Goal: Navigation & Orientation: Find specific page/section

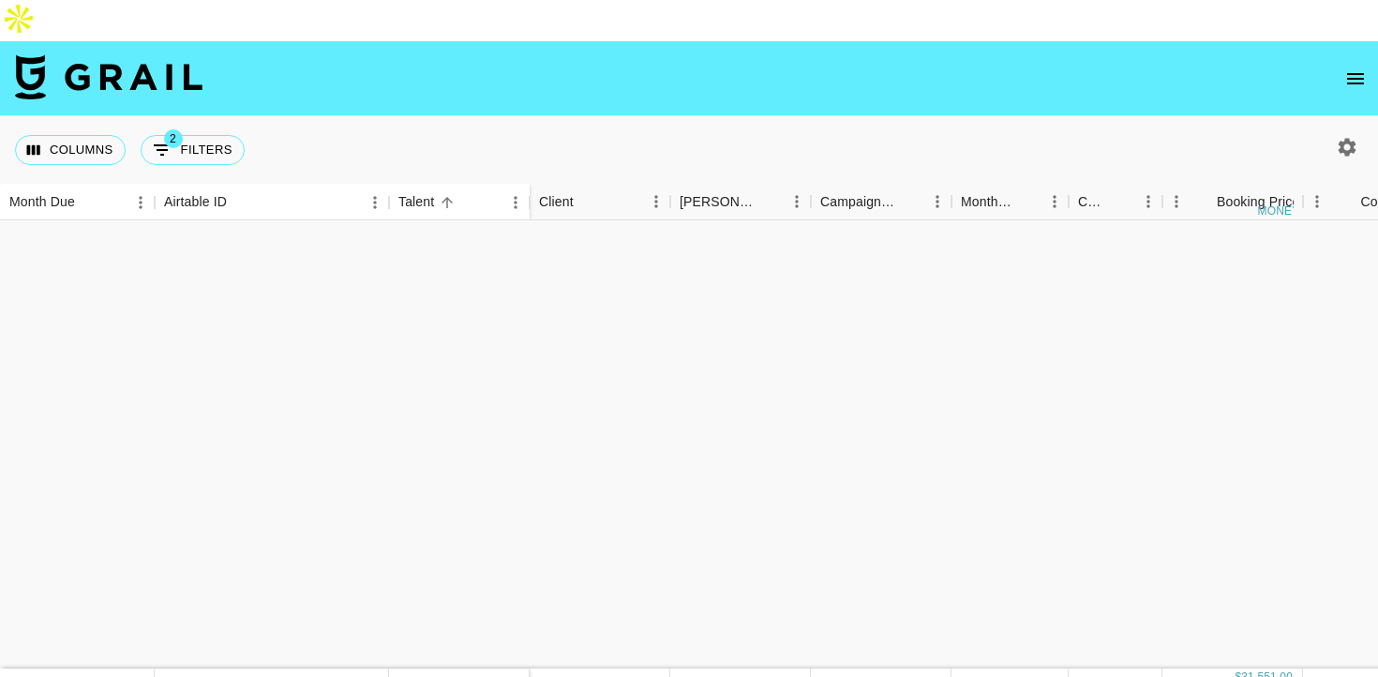
scroll to position [1668, 0]
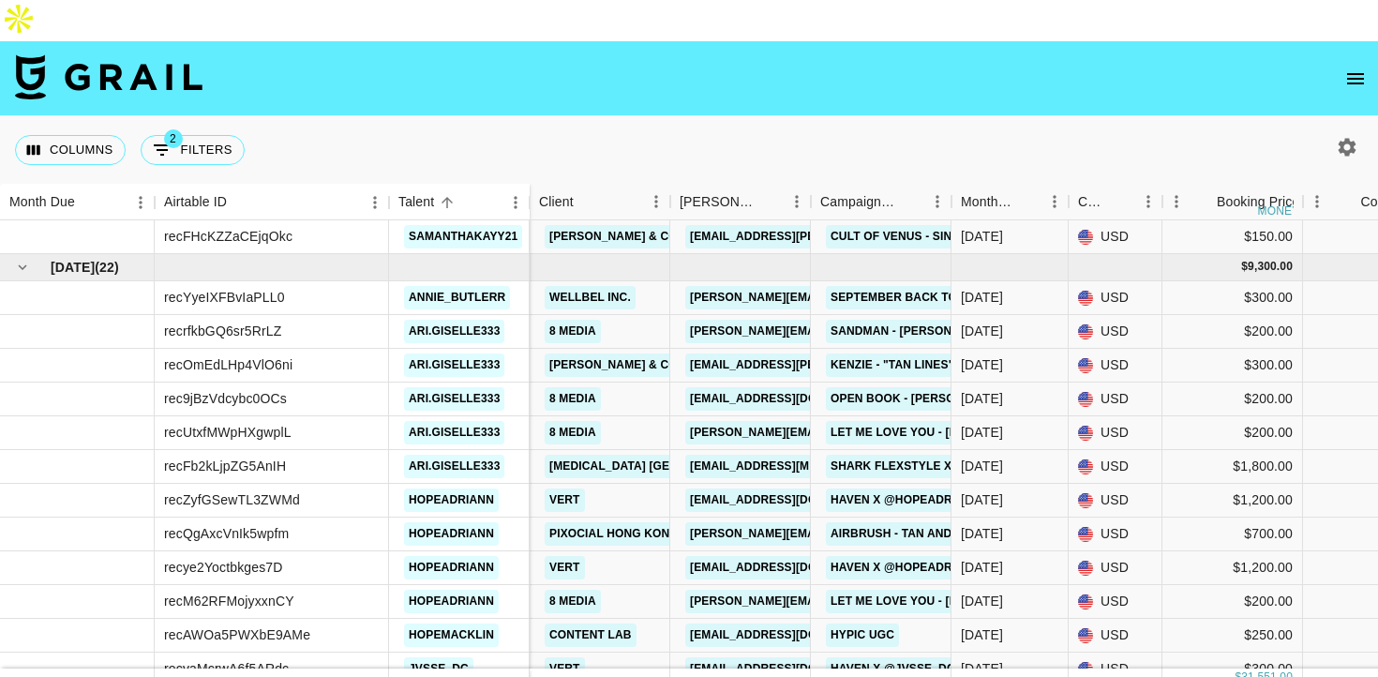
click at [1352, 68] on icon "open drawer" at bounding box center [1355, 79] width 23 height 23
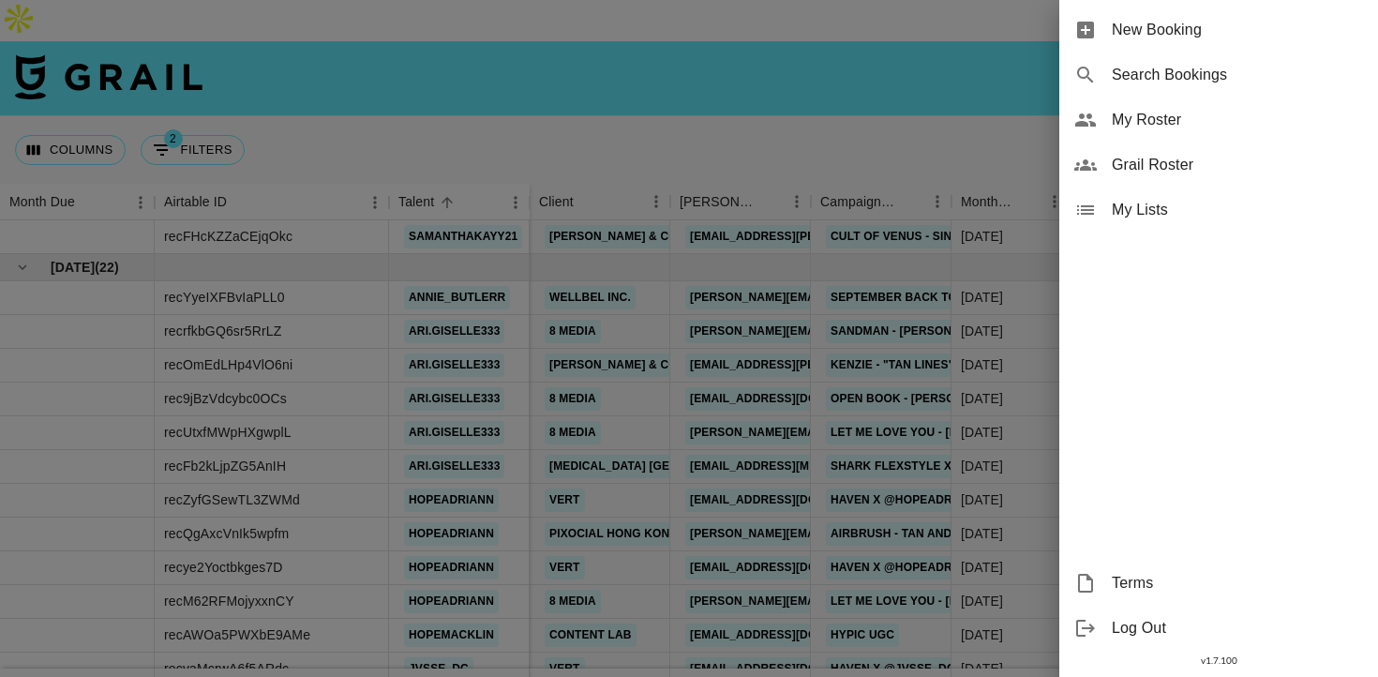
click at [1158, 148] on div "Grail Roster" at bounding box center [1218, 165] width 319 height 45
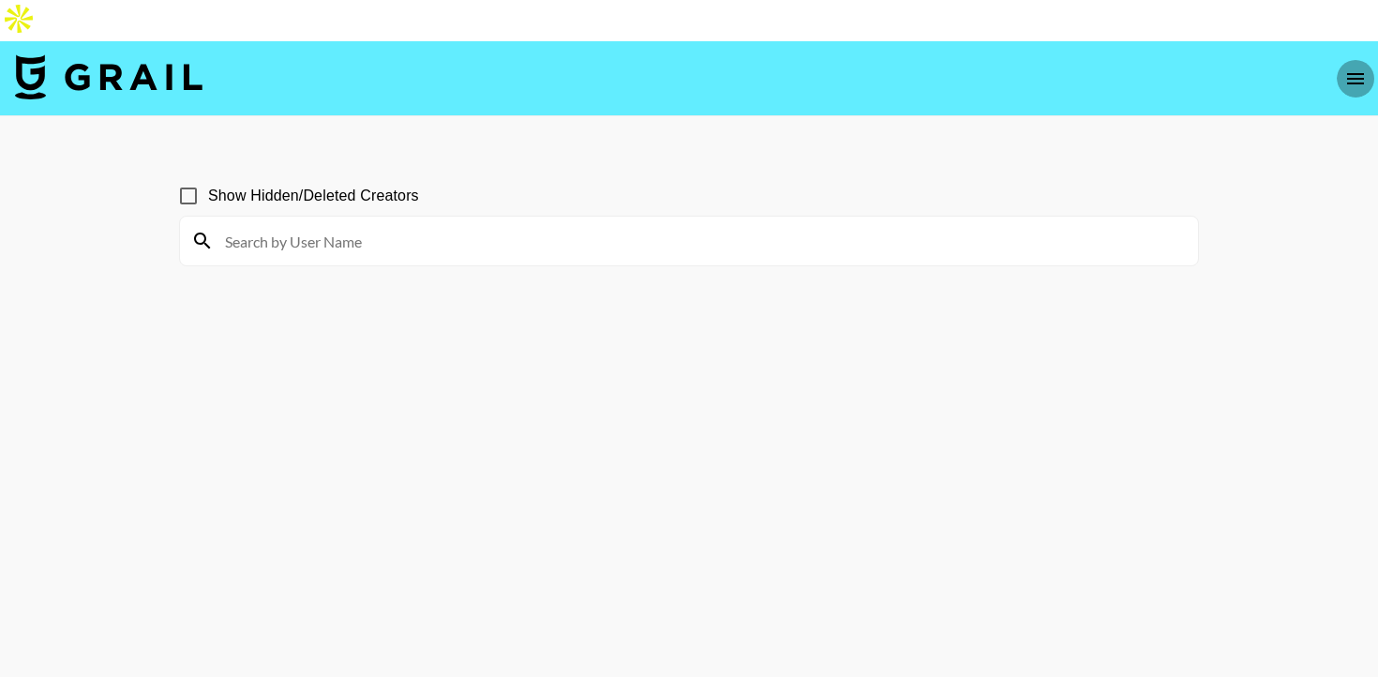
click at [1358, 68] on icon "open drawer" at bounding box center [1355, 79] width 23 height 23
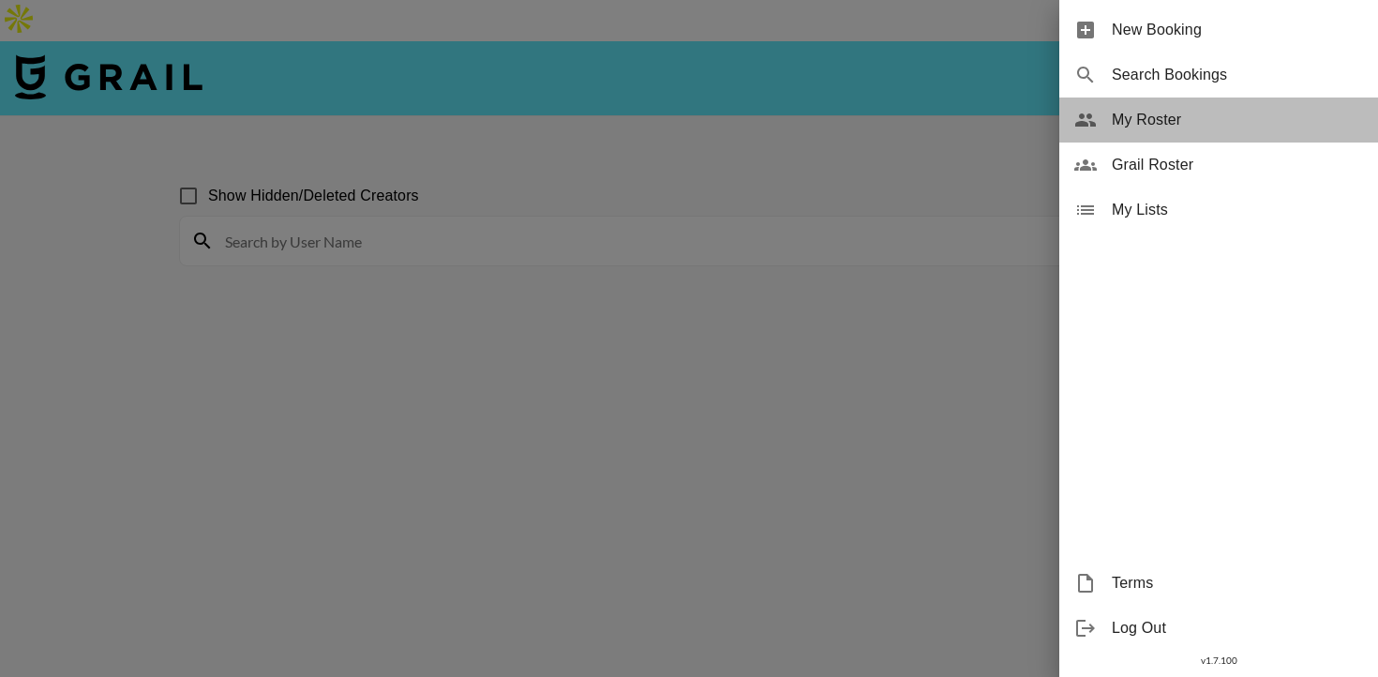
click at [1137, 124] on span "My Roster" at bounding box center [1237, 120] width 251 height 23
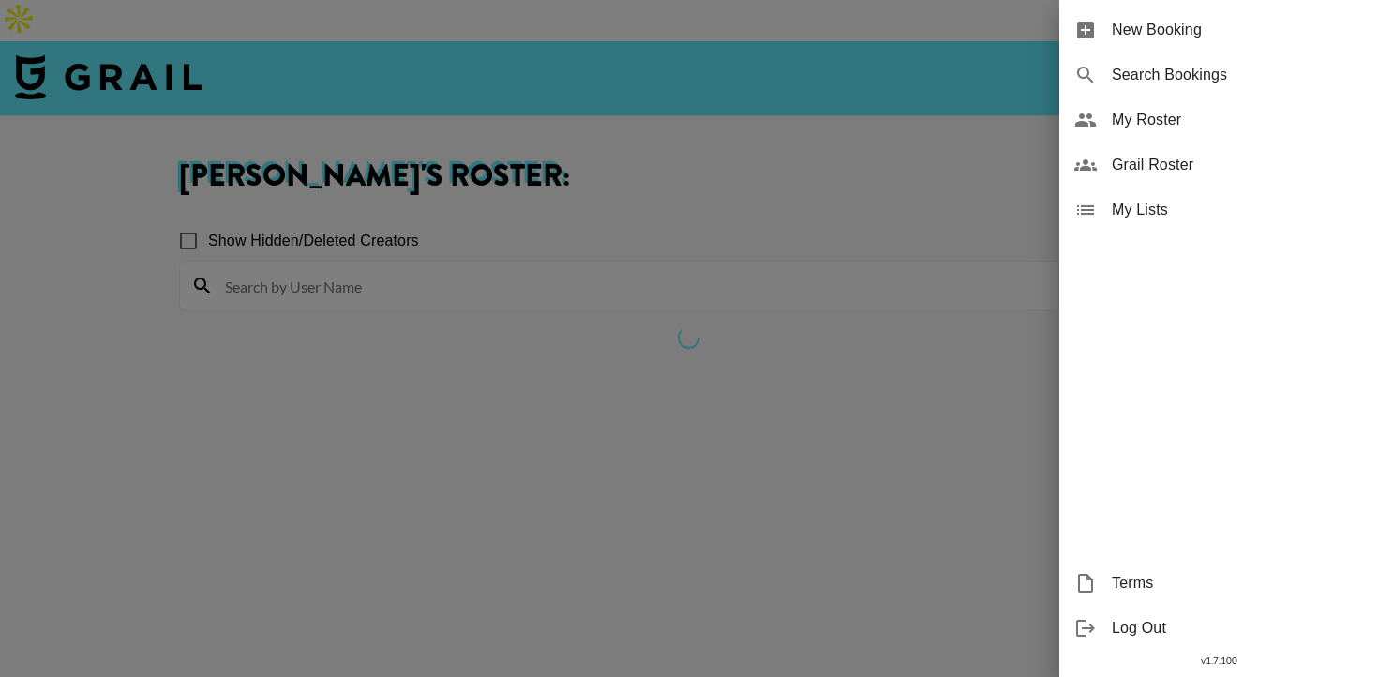
click at [1153, 116] on span "My Roster" at bounding box center [1237, 120] width 251 height 23
click at [1108, 117] on div "My Roster" at bounding box center [1218, 120] width 319 height 45
click at [787, 253] on div at bounding box center [689, 338] width 1378 height 677
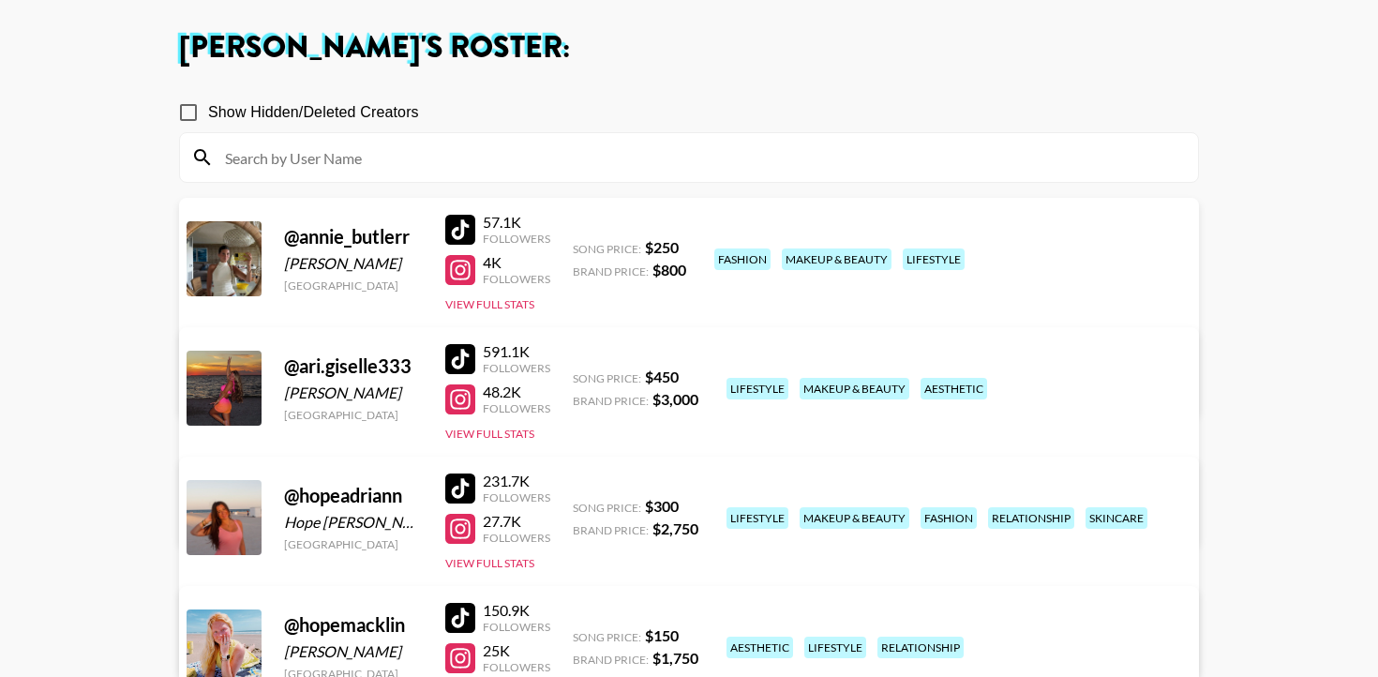
scroll to position [236, 0]
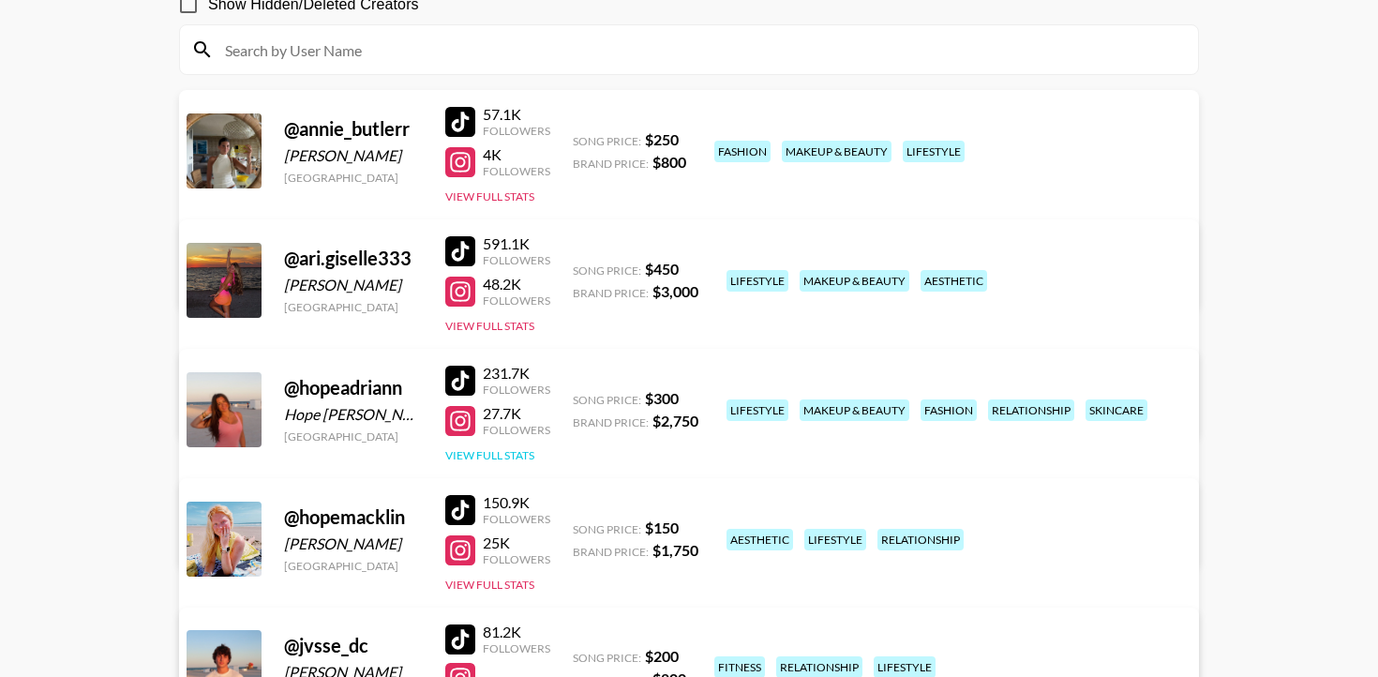
click at [512, 448] on button "View Full Stats" at bounding box center [489, 455] width 89 height 14
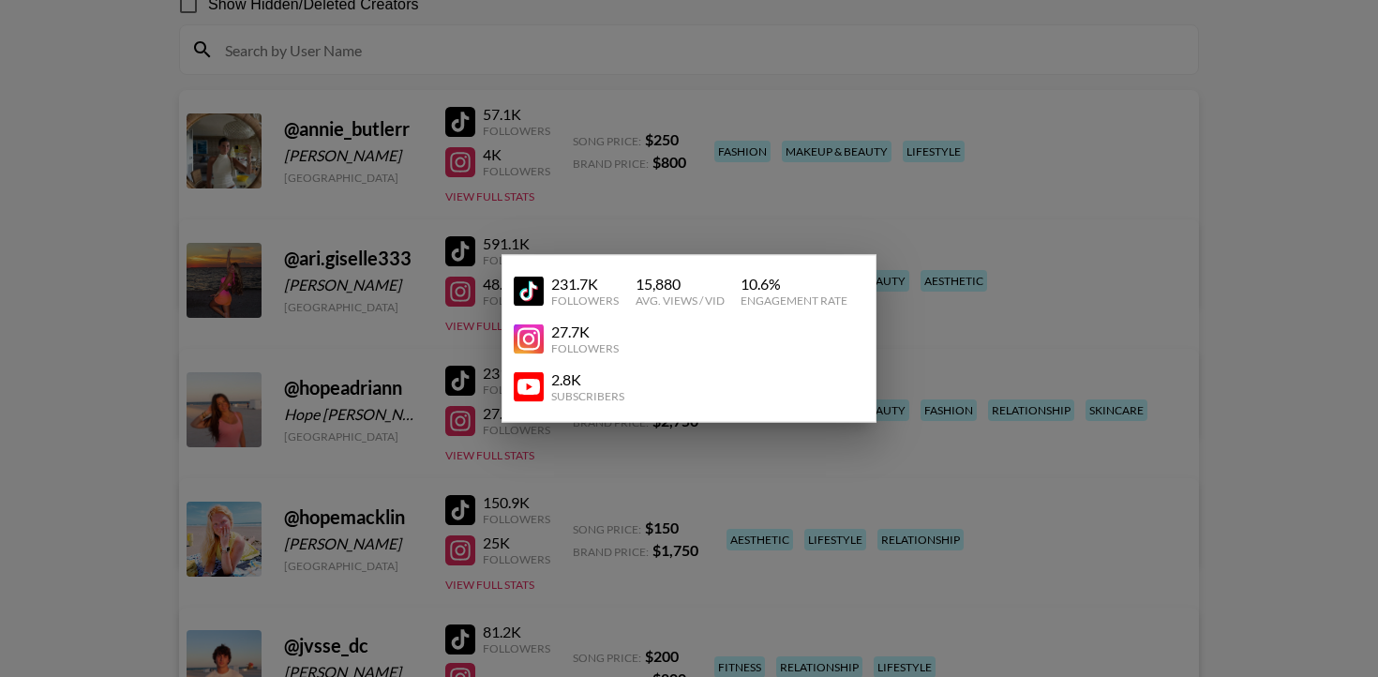
click at [454, 576] on div at bounding box center [689, 338] width 1378 height 677
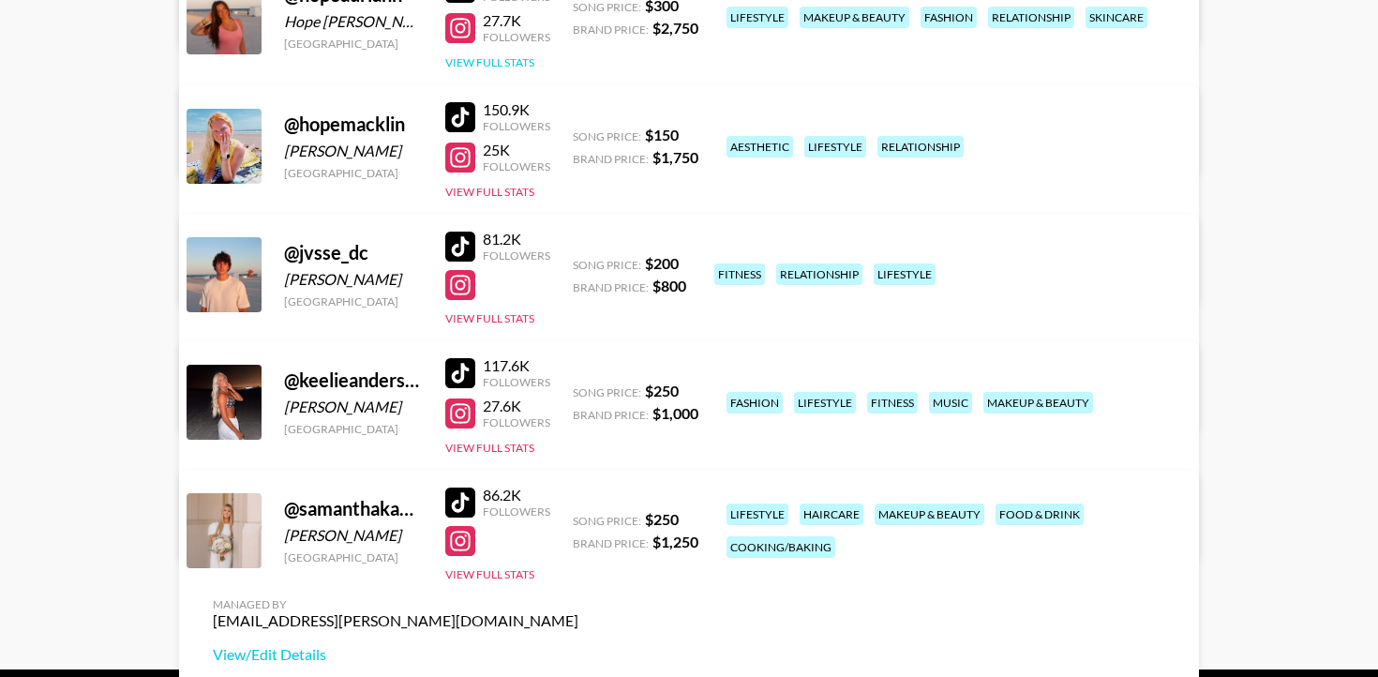
scroll to position [630, 0]
click at [480, 566] on button "View Full Stats" at bounding box center [489, 573] width 89 height 14
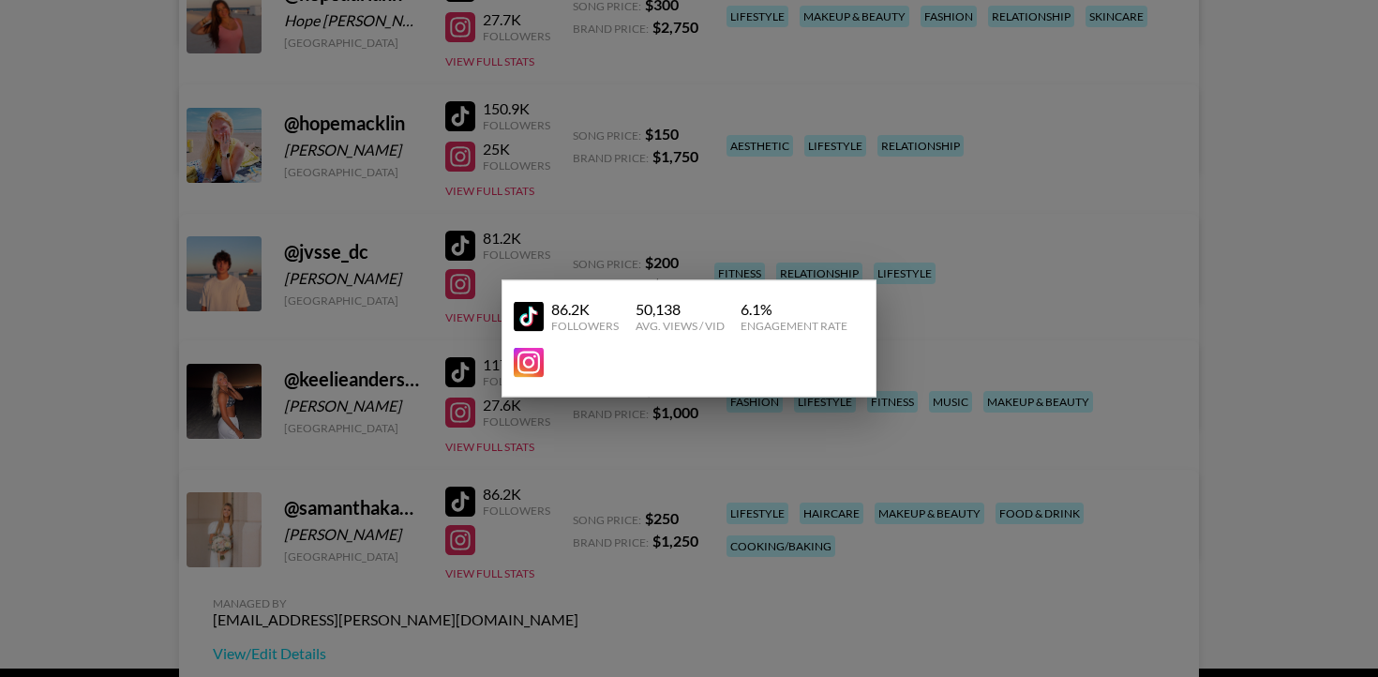
click at [727, 157] on div at bounding box center [689, 338] width 1378 height 677
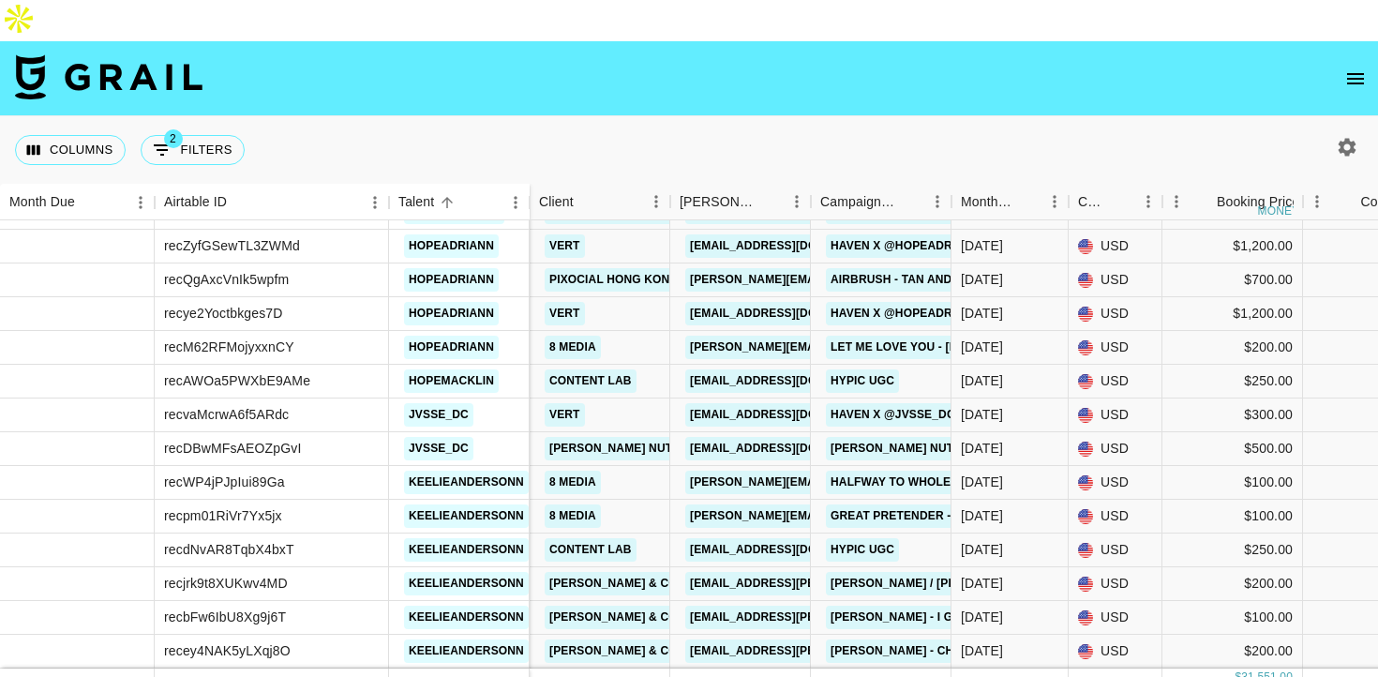
scroll to position [1919, 0]
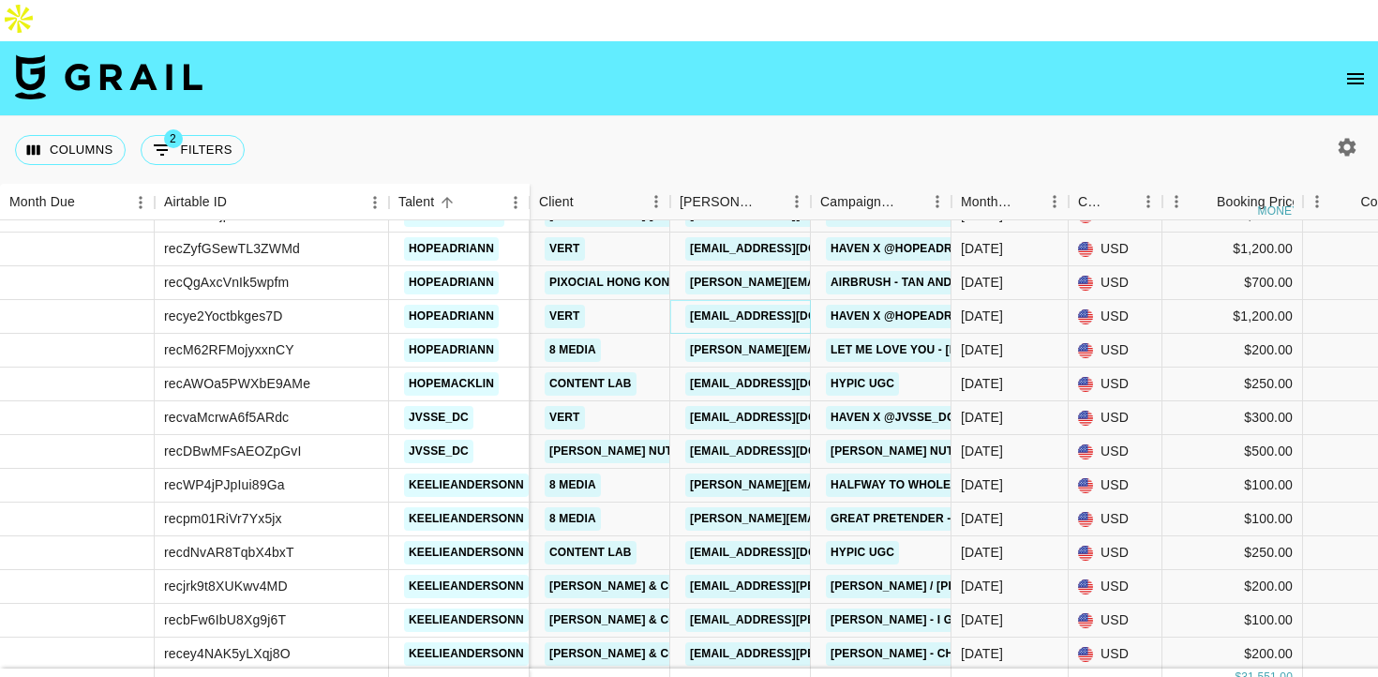
click at [758, 305] on link "[EMAIL_ADDRESS][DOMAIN_NAME]" at bounding box center [790, 316] width 210 height 23
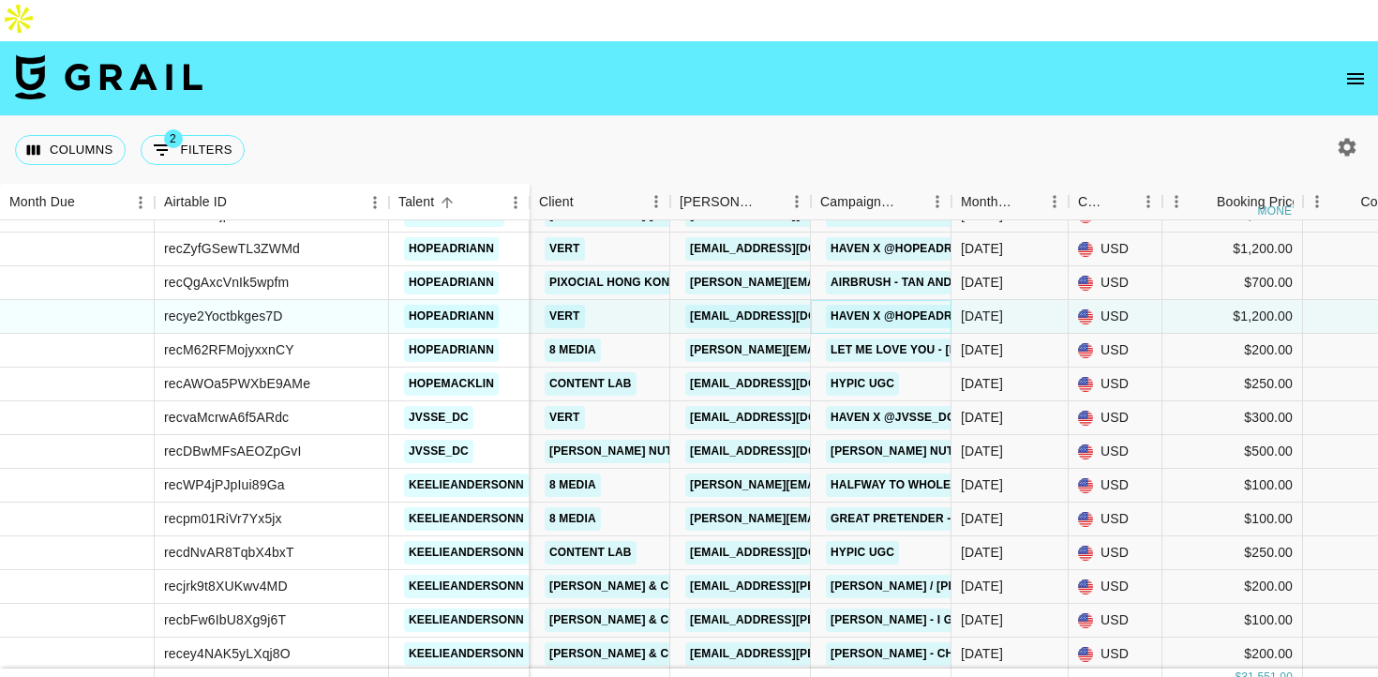
click at [900, 305] on link "Haven x @hopeadriann 2" at bounding box center [910, 316] width 169 height 23
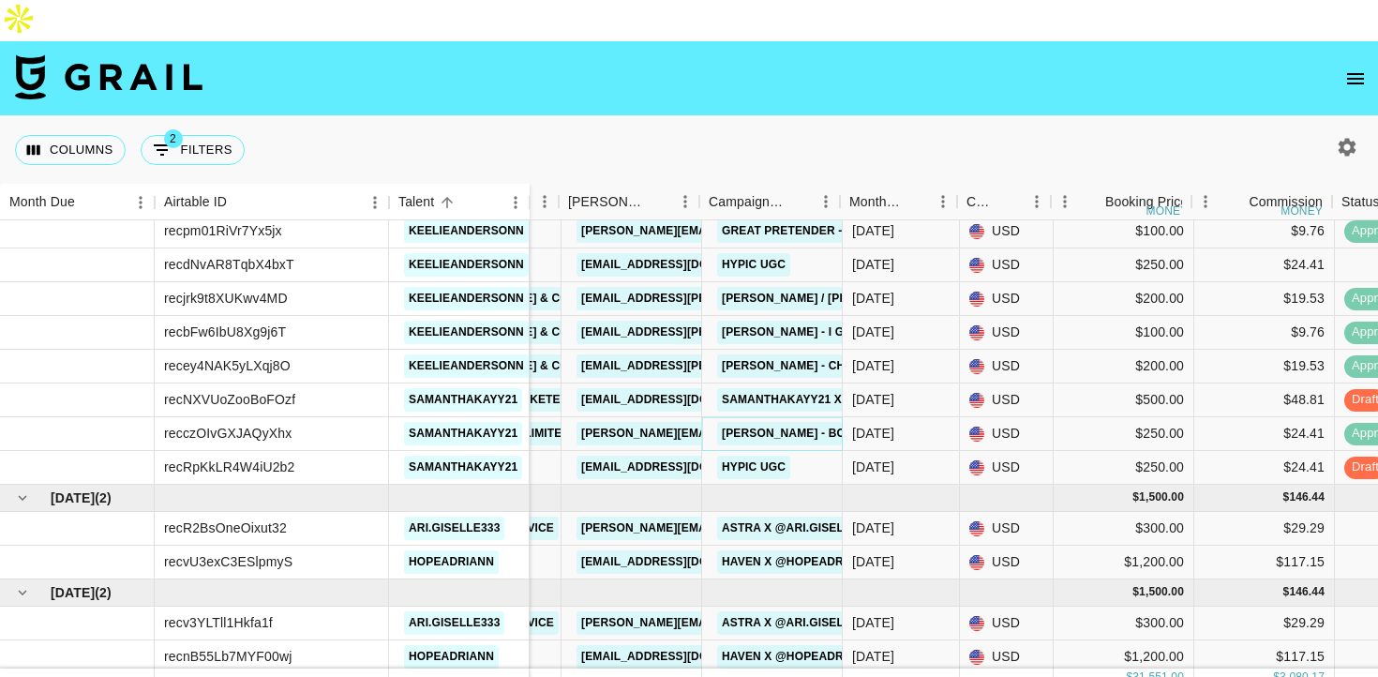
scroll to position [2207, 116]
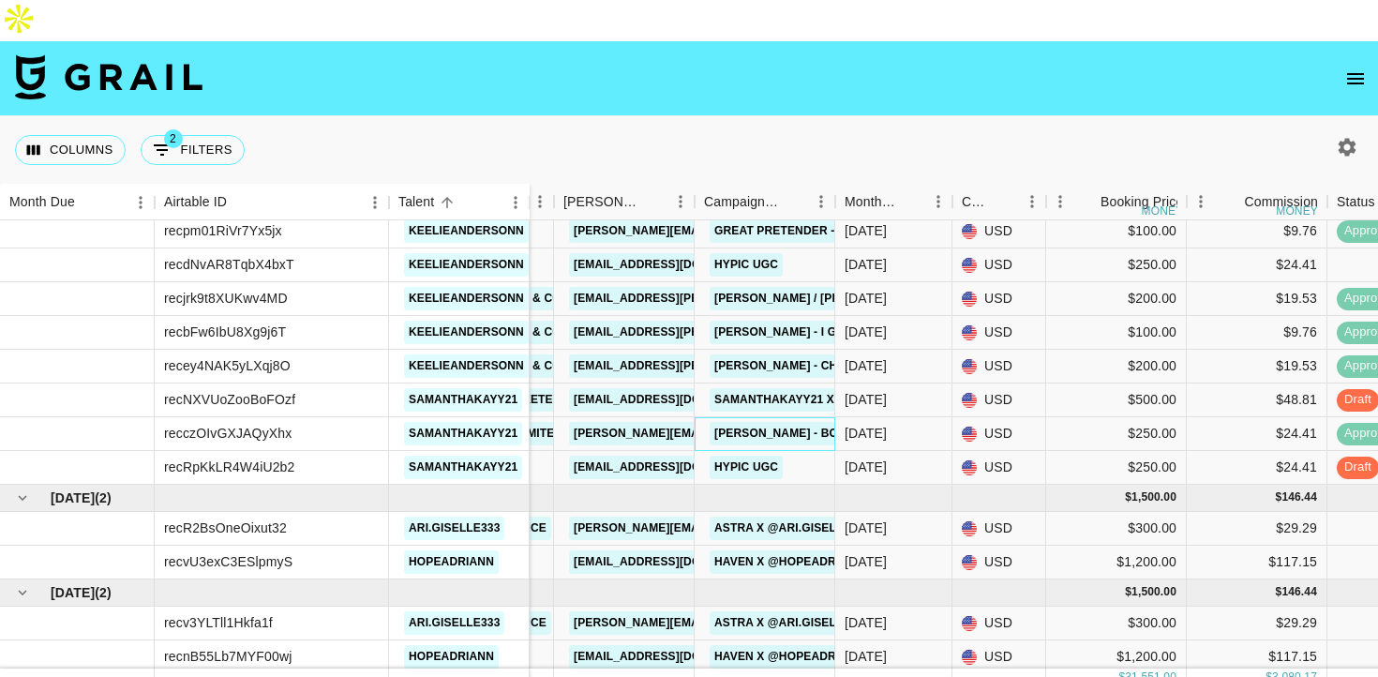
click at [151, 54] on img at bounding box center [109, 76] width 188 height 45
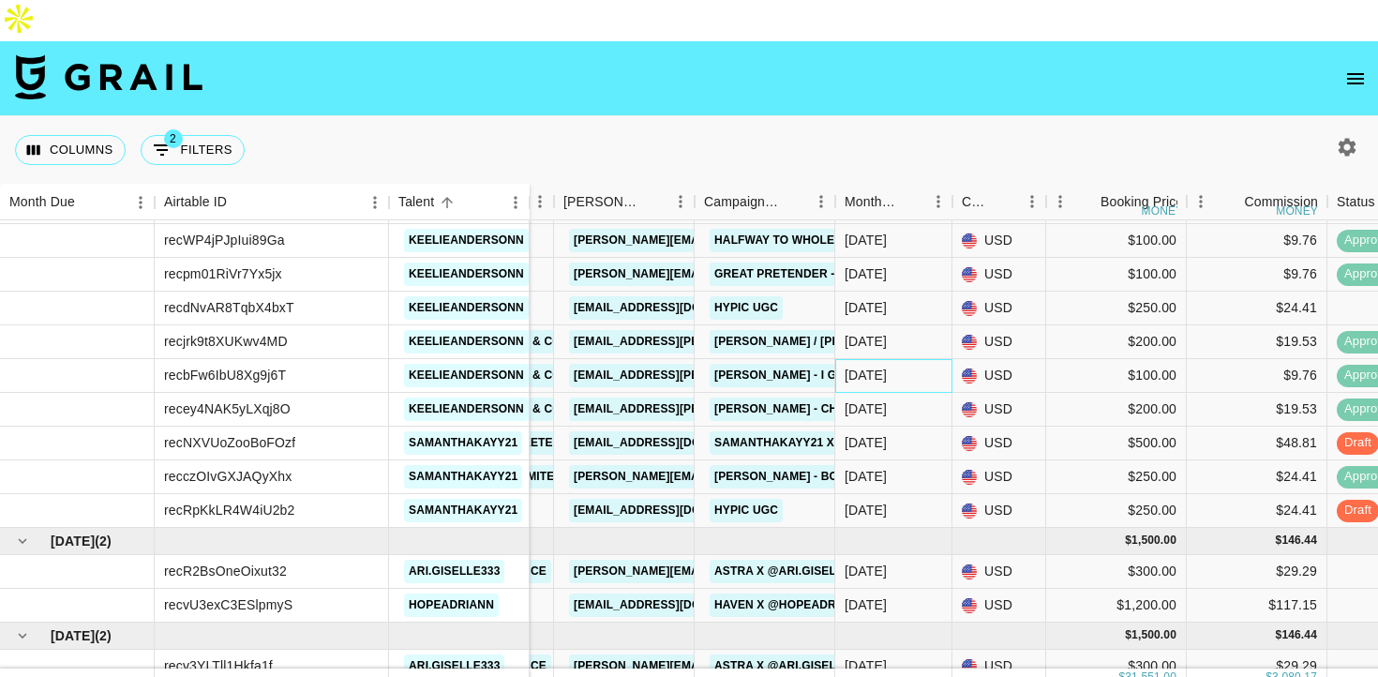
click at [896, 359] on div "Sep '25" at bounding box center [893, 376] width 117 height 34
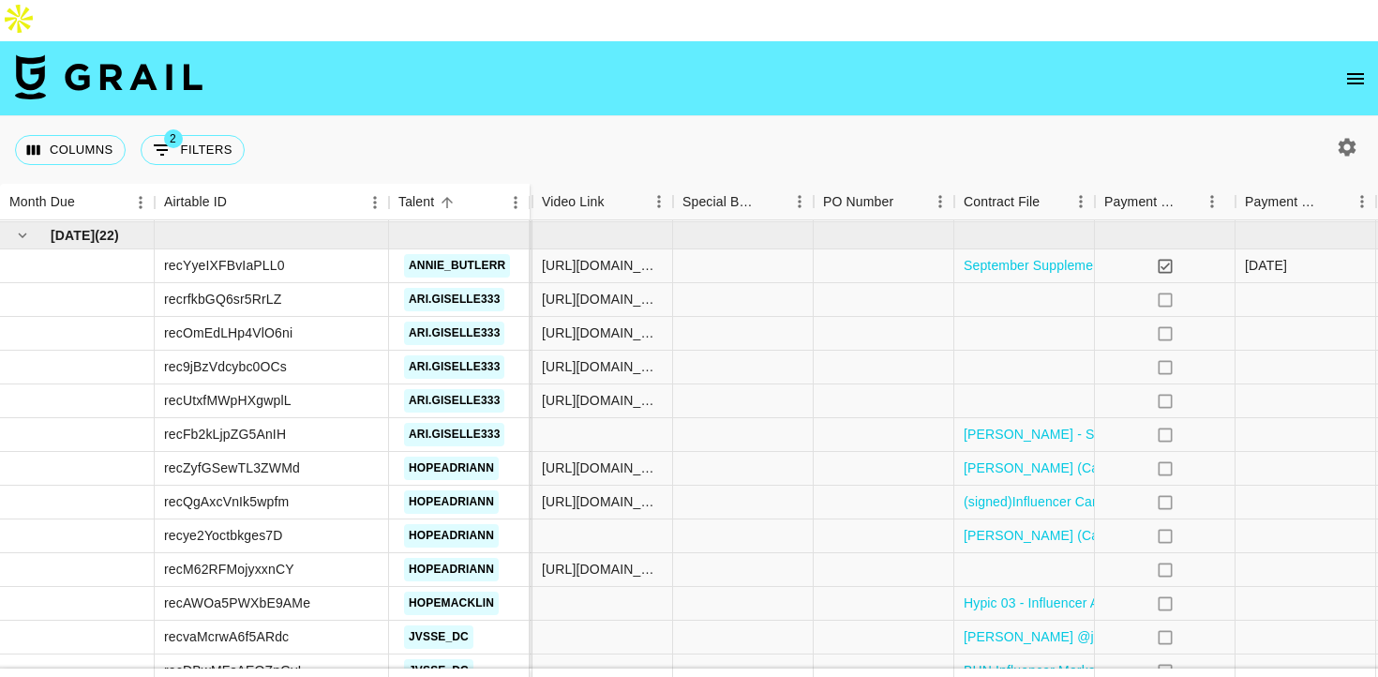
scroll to position [1700, 1266]
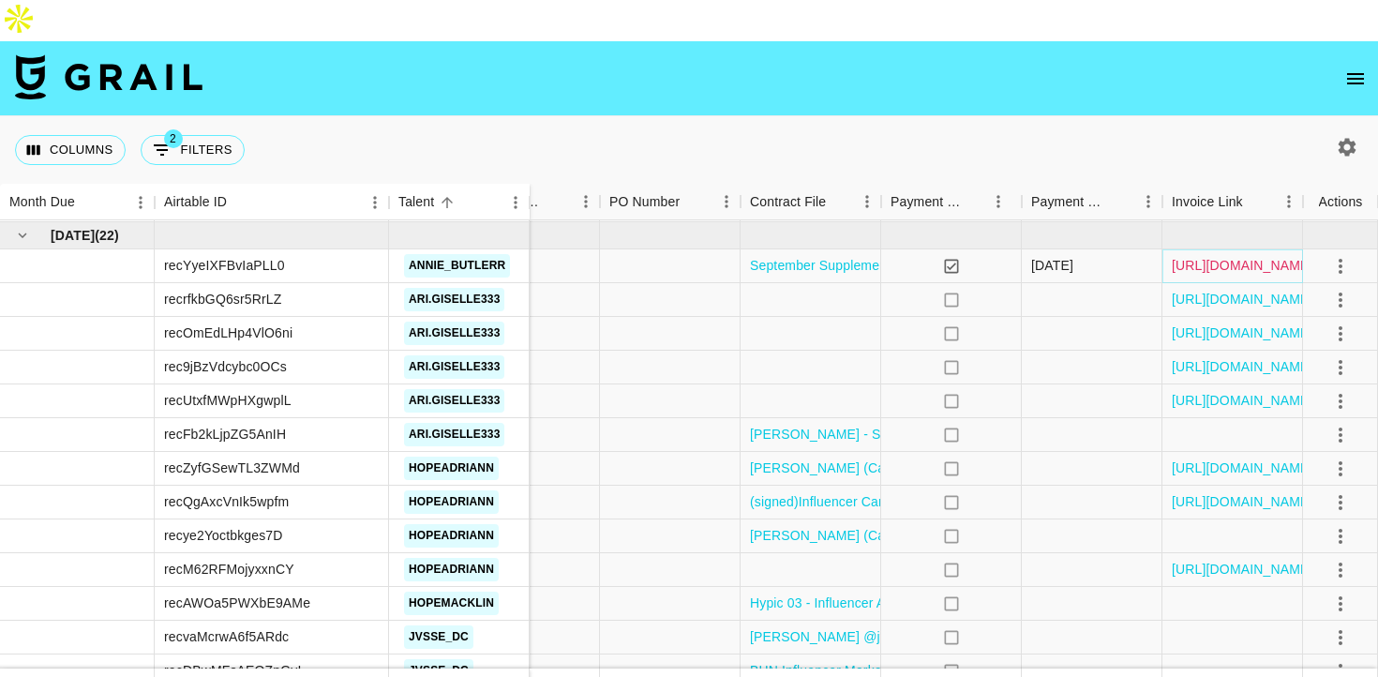
click at [1228, 256] on link "https://in.xero.com/34keyuUwTRGeKIppsGs0DyUafH8c16waxDDDSqQS" at bounding box center [1243, 265] width 142 height 19
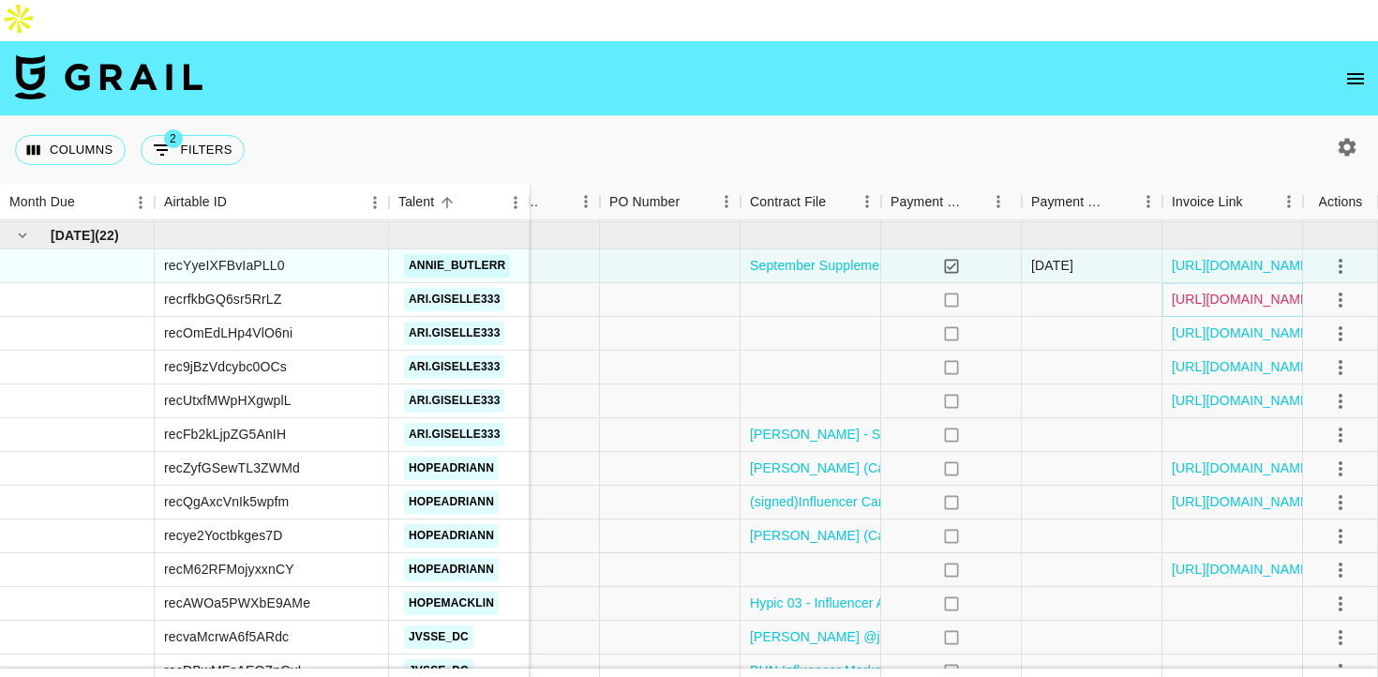
click at [1204, 290] on link "https://in.xero.com/51FQ65bv0WAcsU70eCuttVkEx3Sv3AAxxogGAzOc" at bounding box center [1243, 299] width 142 height 19
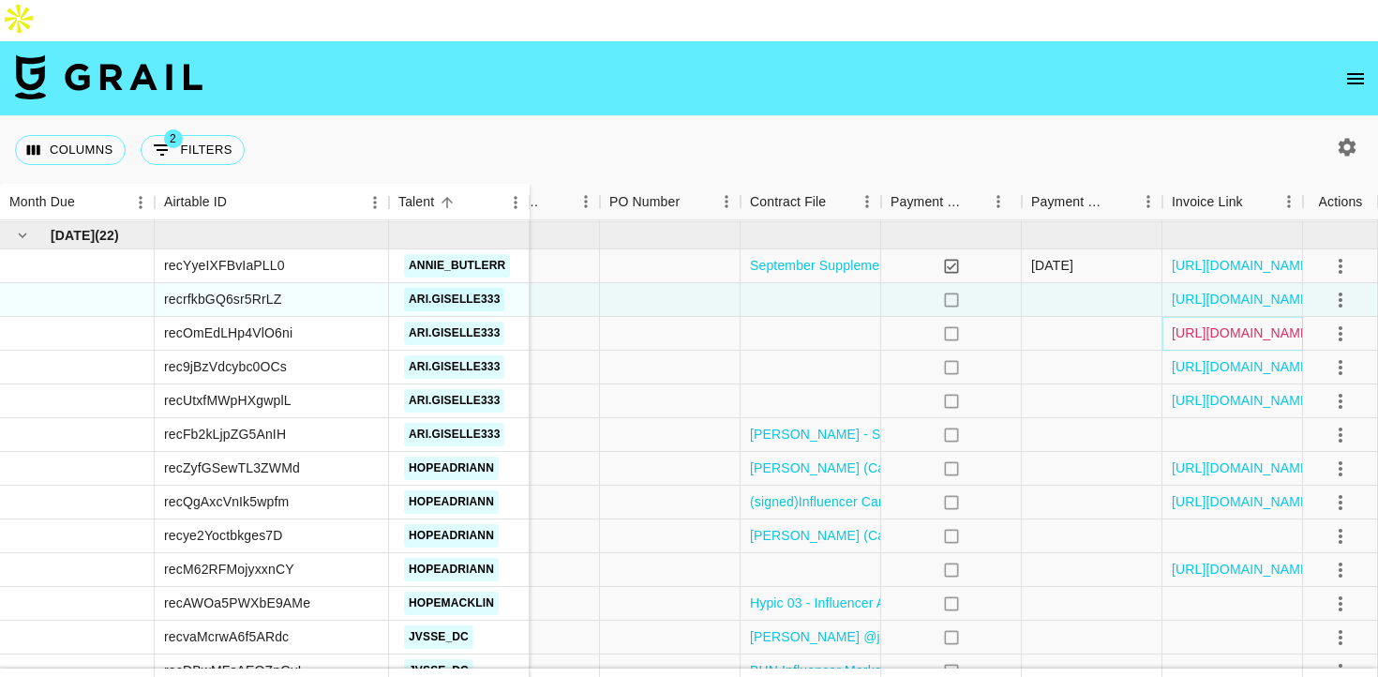
click at [1250, 323] on link "https://in.xero.com/p5H6CIEZknt9CjpnUgxxdKLUjxtkFu5EzxVBYF0D" at bounding box center [1243, 332] width 142 height 19
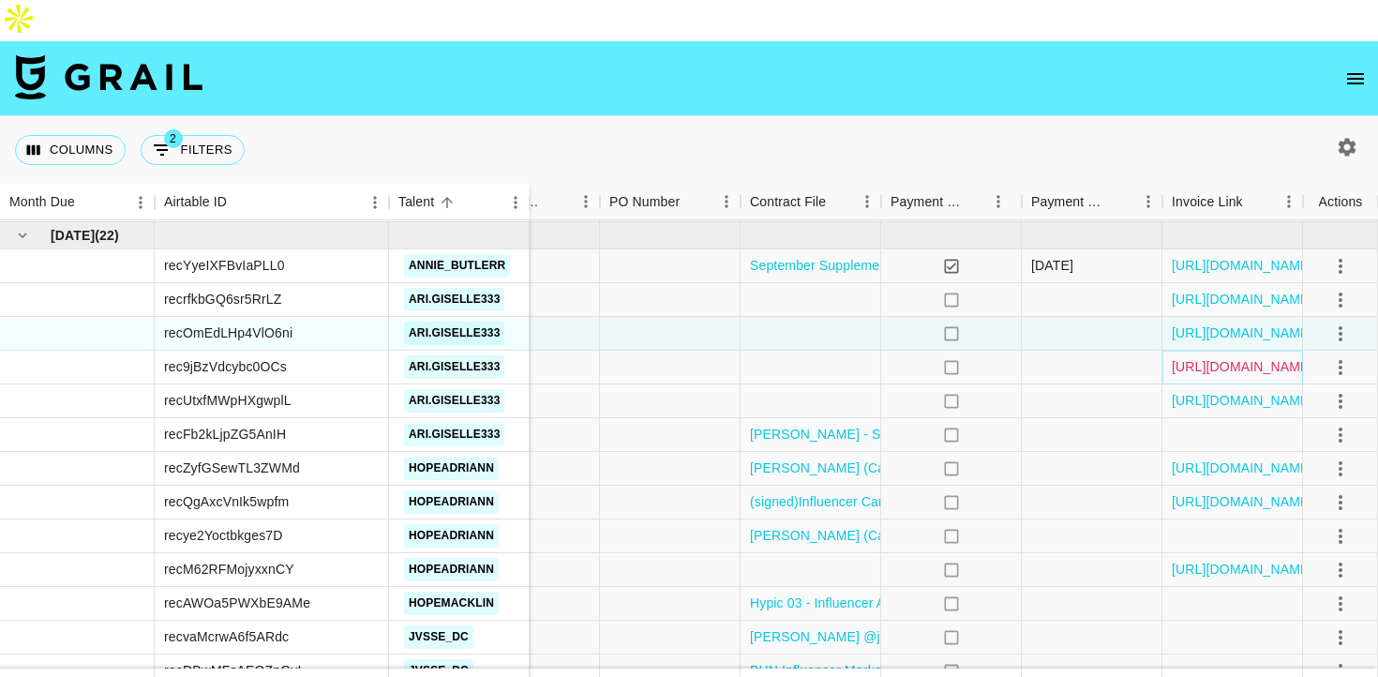
click at [1234, 357] on link "https://in.xero.com/t8rGKDDthDi6xTMqHaTG6rhdyoDEmqDS2821ZTYv" at bounding box center [1243, 366] width 142 height 19
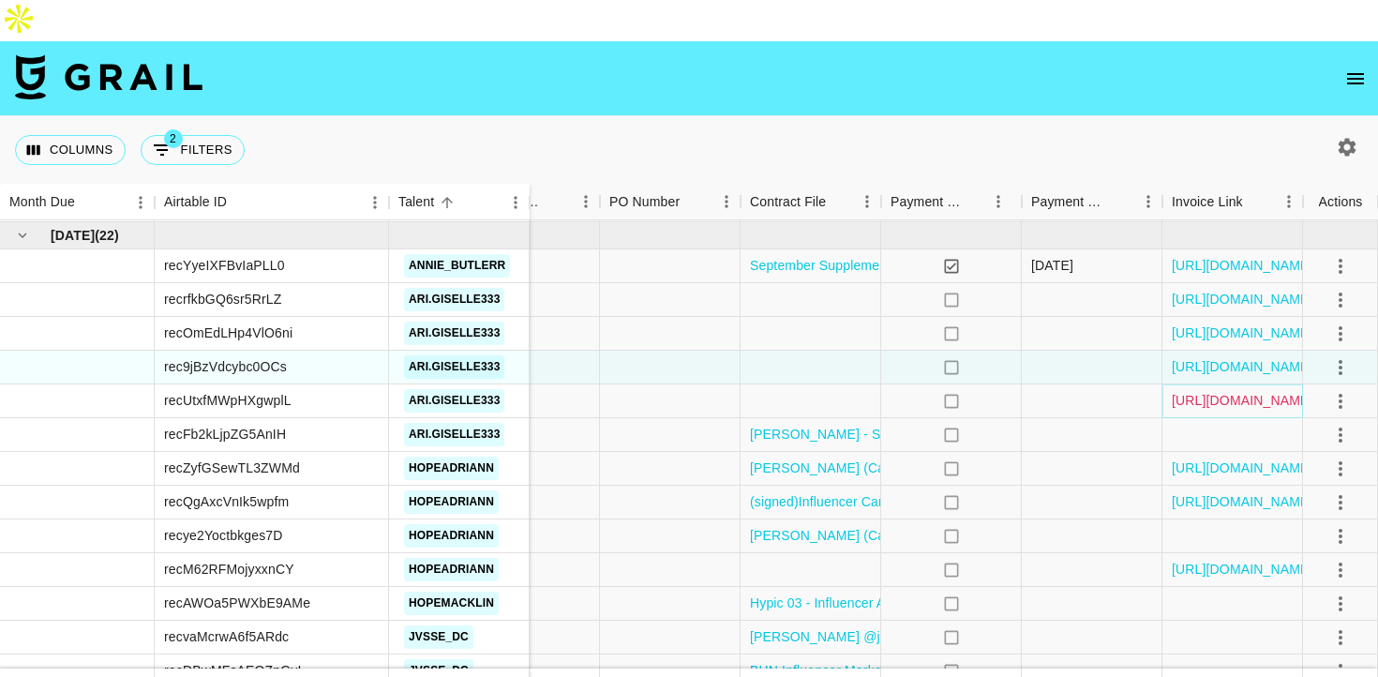
click at [1253, 391] on link "https://in.xero.com/c1zFzlqNBULMhADt8KRdDUmYm8gignIU2aPtl00S" at bounding box center [1243, 400] width 142 height 19
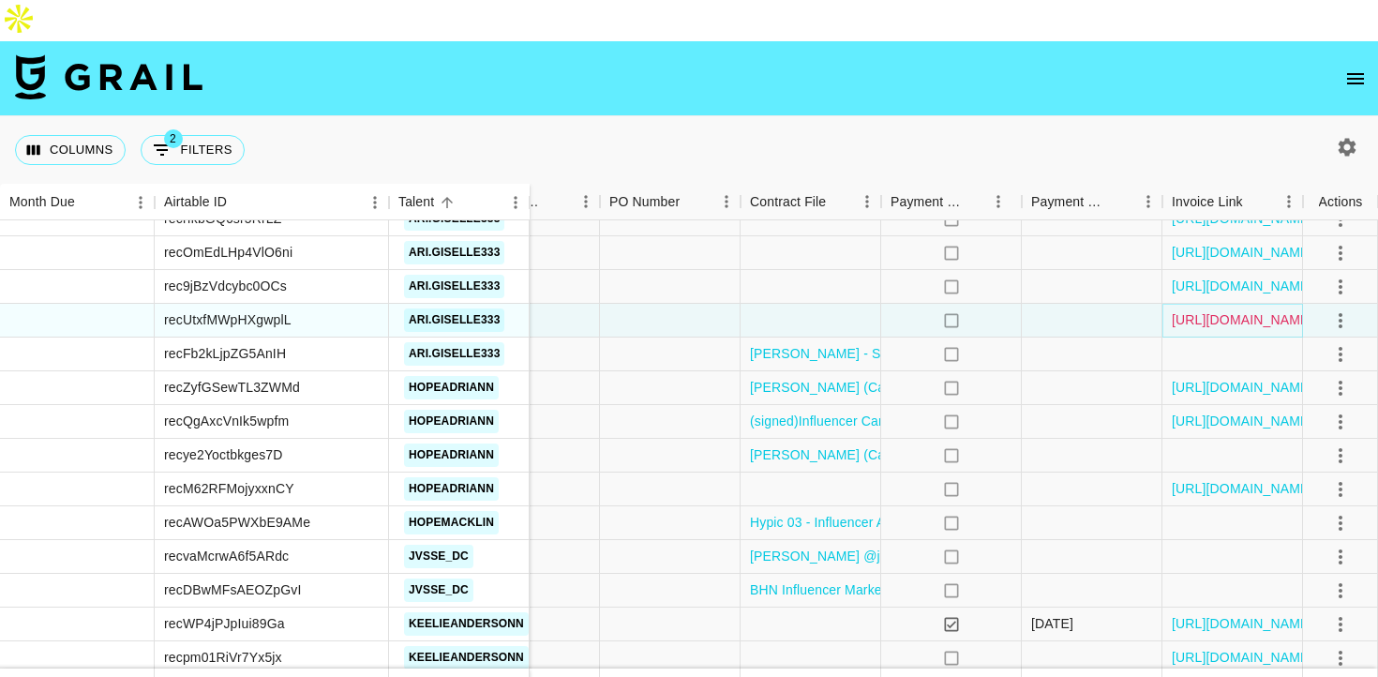
scroll to position [1782, 1266]
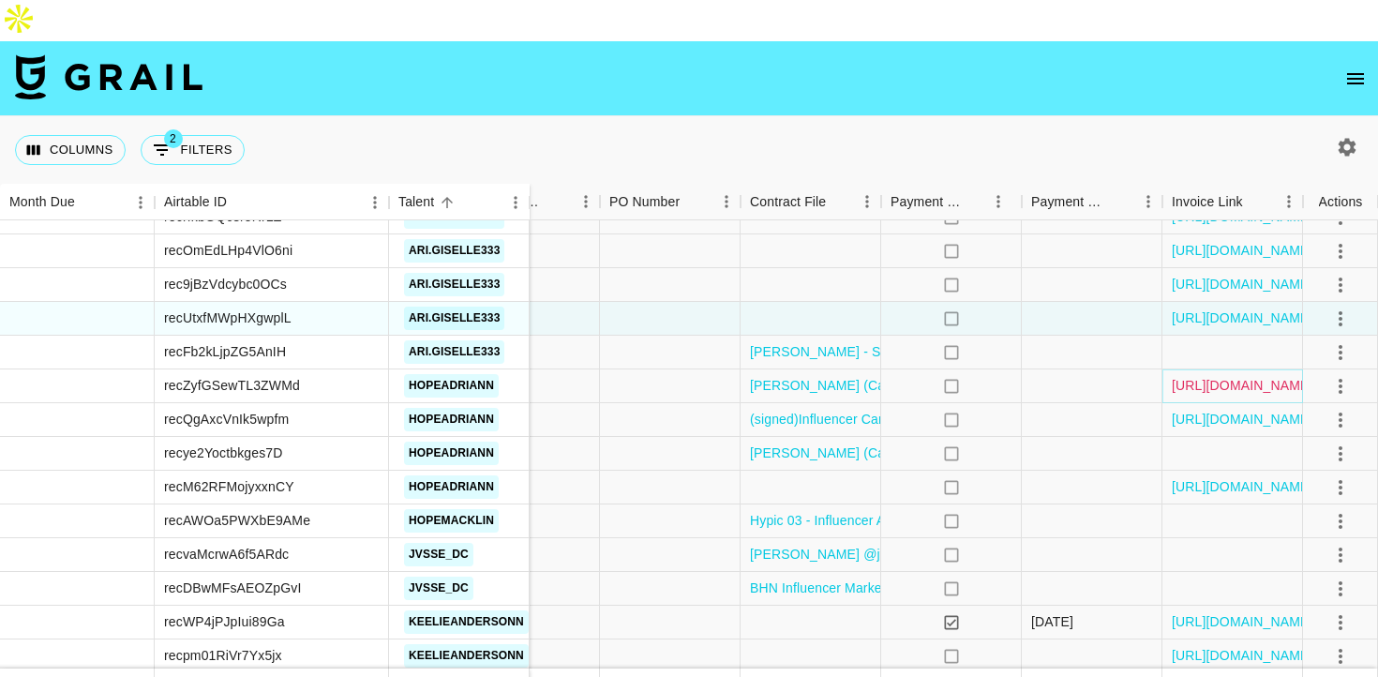
click at [1183, 376] on link "https://in.xero.com/KjTv5NXte0Q0dp2nnxyEUNIHtCK0S1rbBAUIm2mf" at bounding box center [1243, 385] width 142 height 19
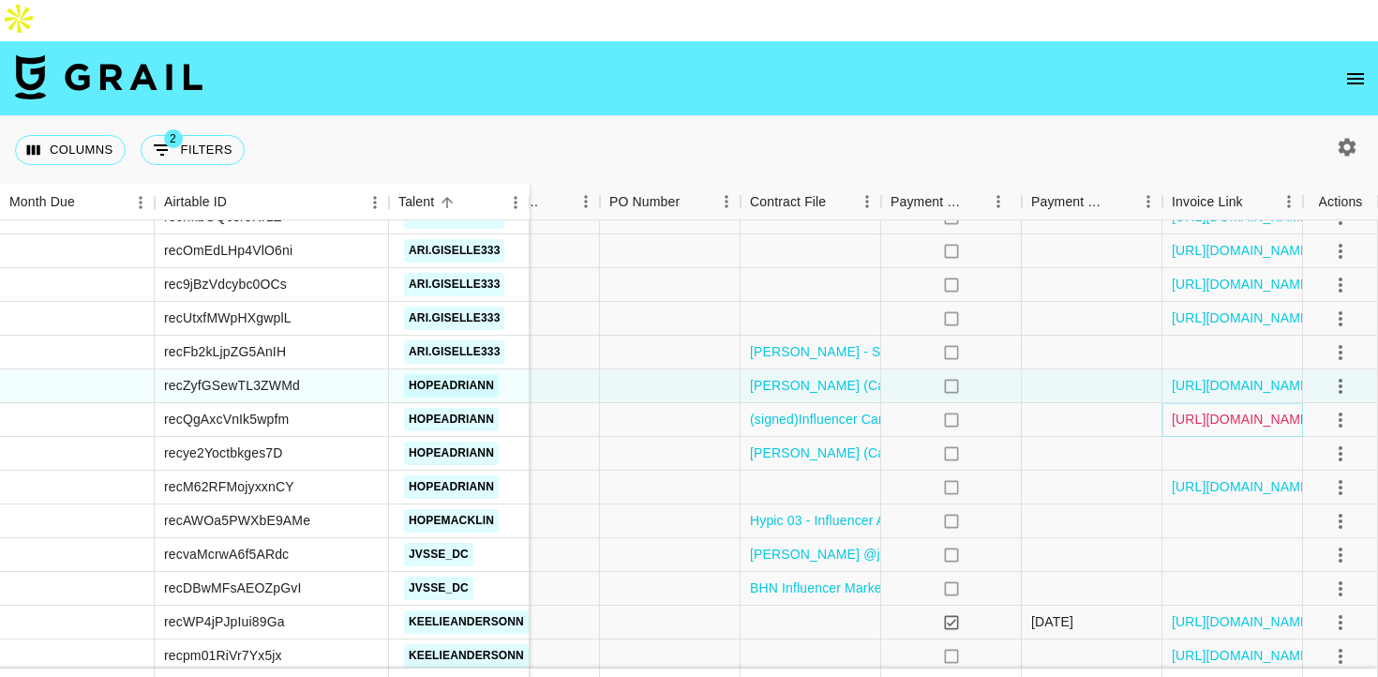
click at [1195, 410] on link "https://in.xero.com/jRmMdlZz5mqHFMw1ri9tjxmMzuLUgF4G8zlDaaUB" at bounding box center [1243, 419] width 142 height 19
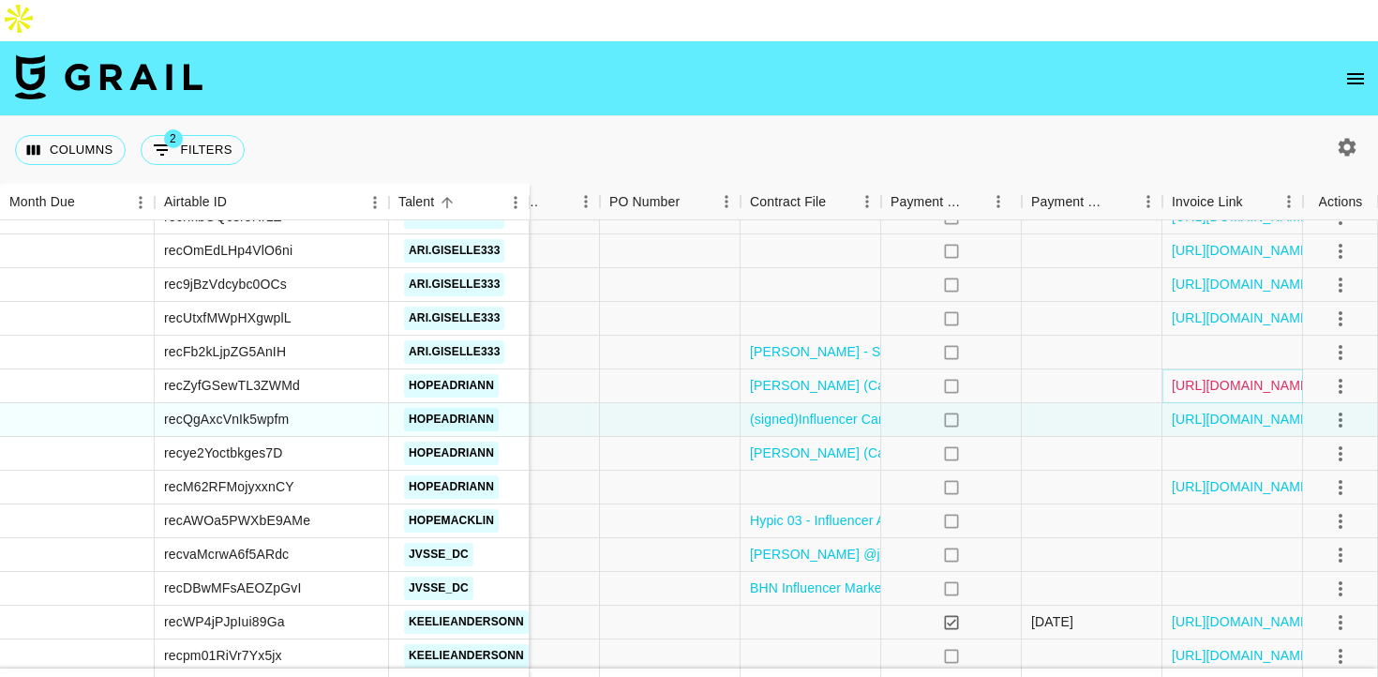
click at [1222, 376] on link "https://in.xero.com/KjTv5NXte0Q0dp2nnxyEUNIHtCK0S1rbBAUIm2mf" at bounding box center [1243, 385] width 142 height 19
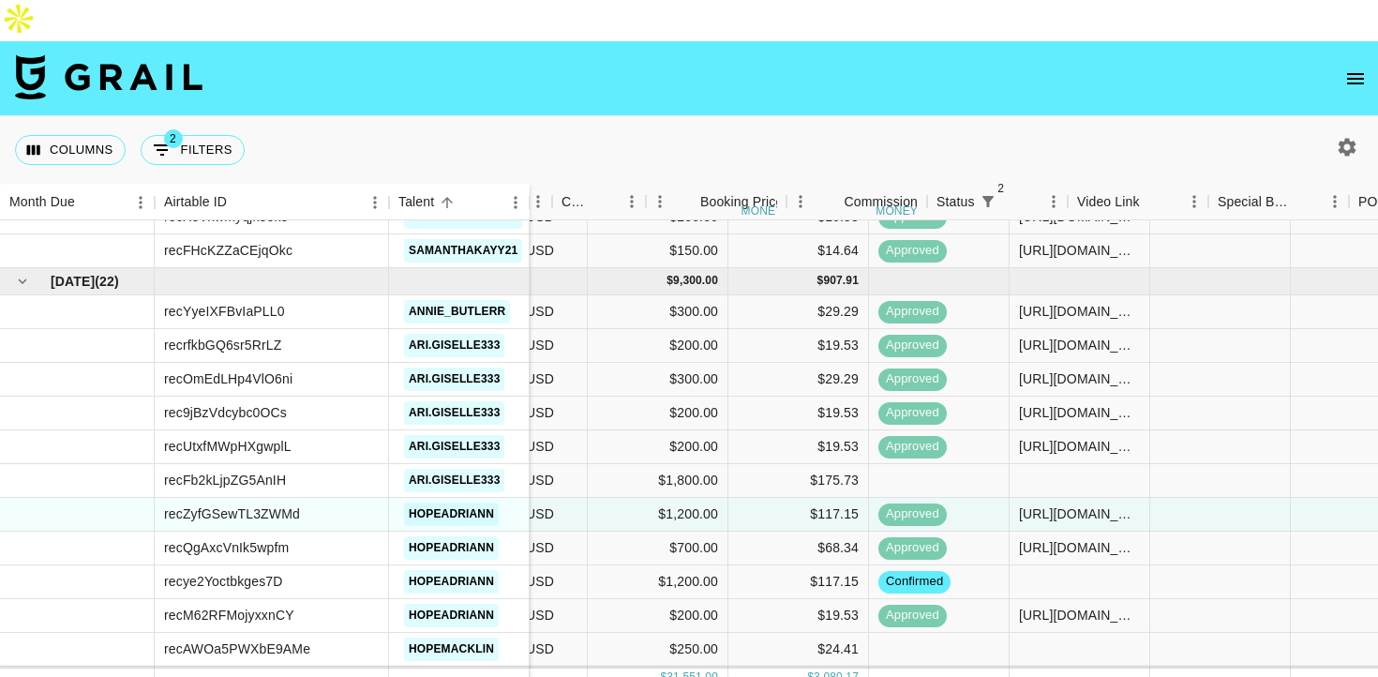
scroll to position [1654, 0]
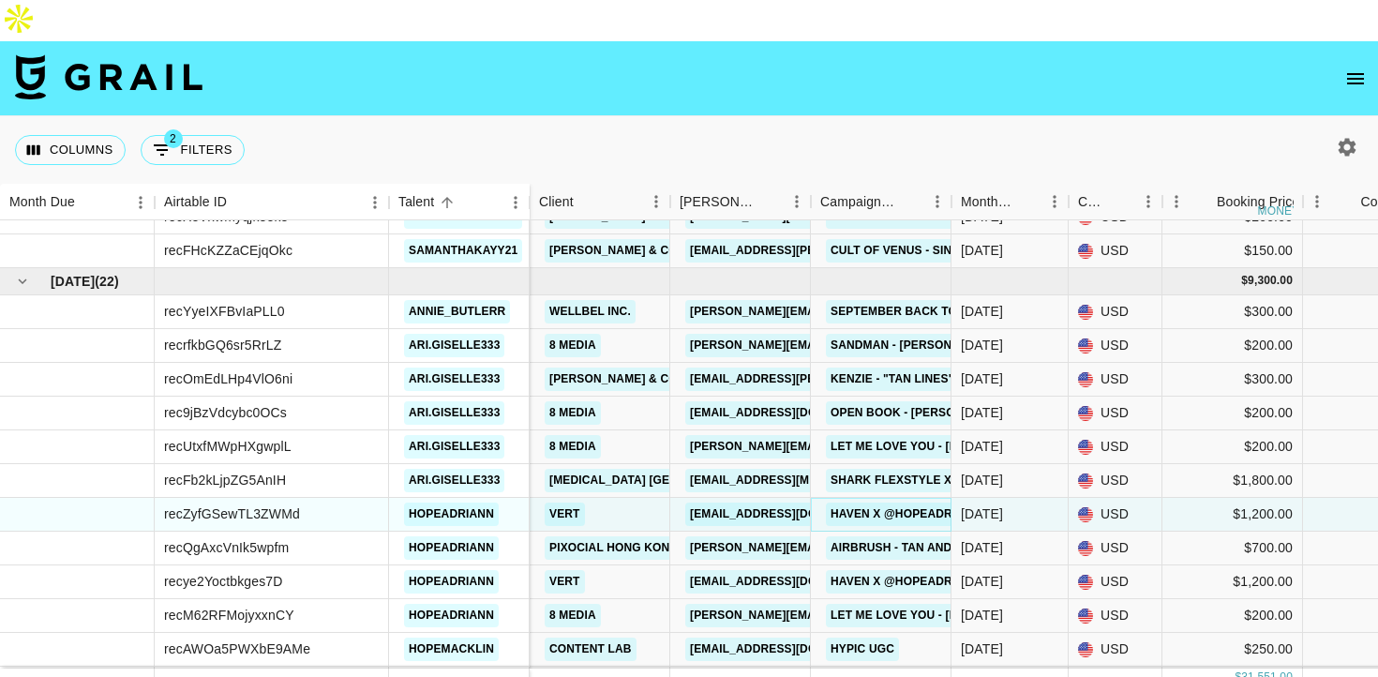
click at [849, 503] on link "Haven x @hopeadriann 1" at bounding box center [910, 514] width 169 height 23
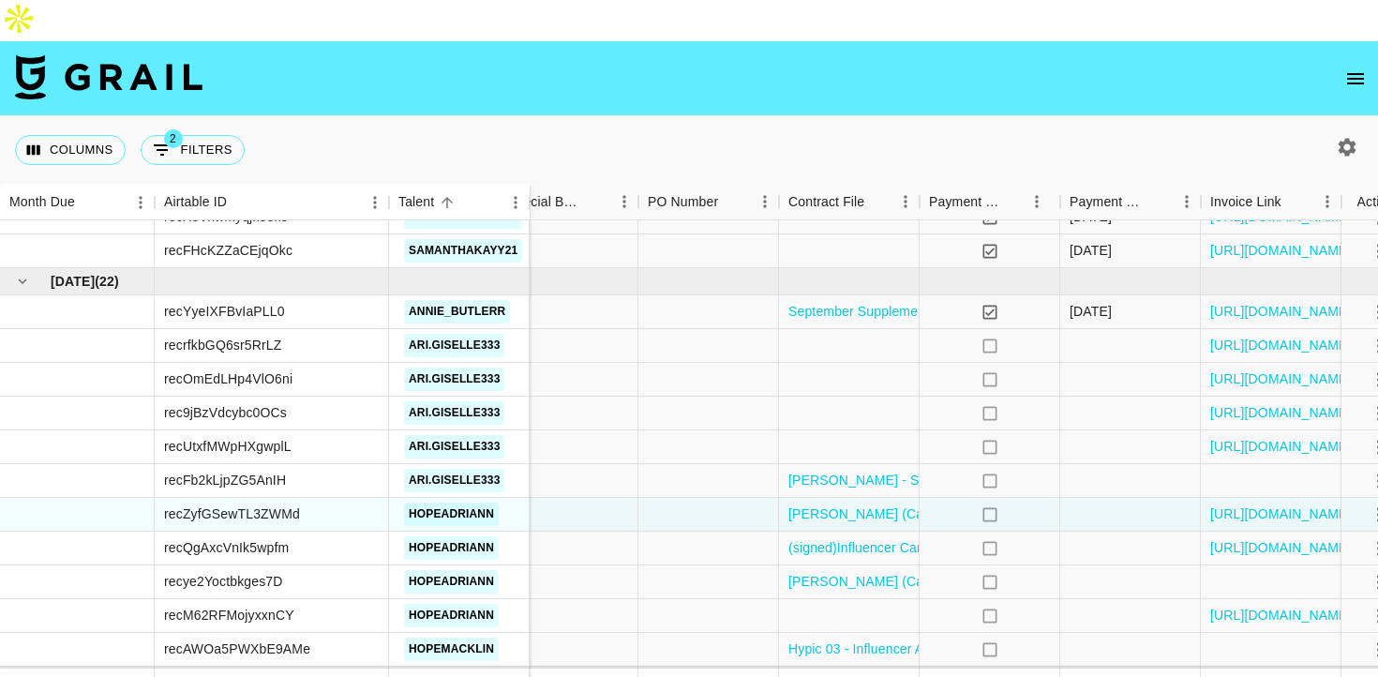
scroll to position [1654, 1266]
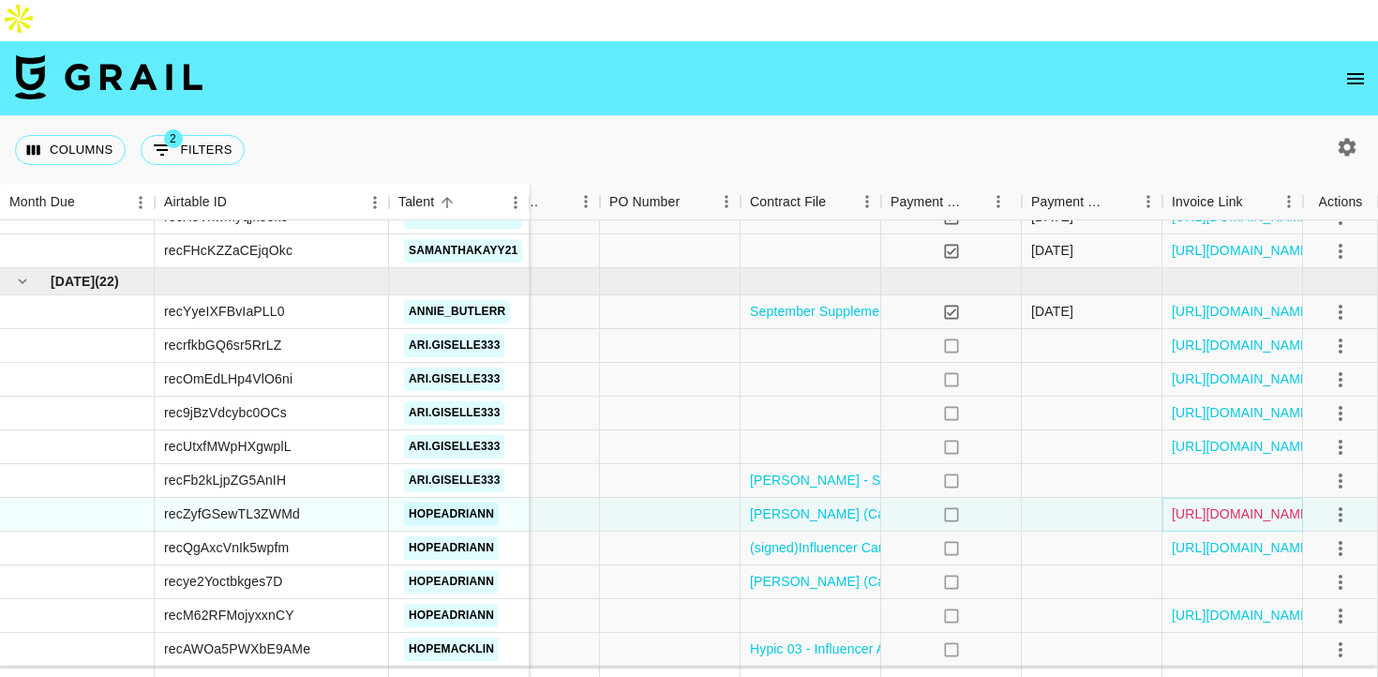
click at [1217, 504] on link "https://in.xero.com/KjTv5NXte0Q0dp2nnxyEUNIHtCK0S1rbBAUIm2mf" at bounding box center [1243, 513] width 142 height 19
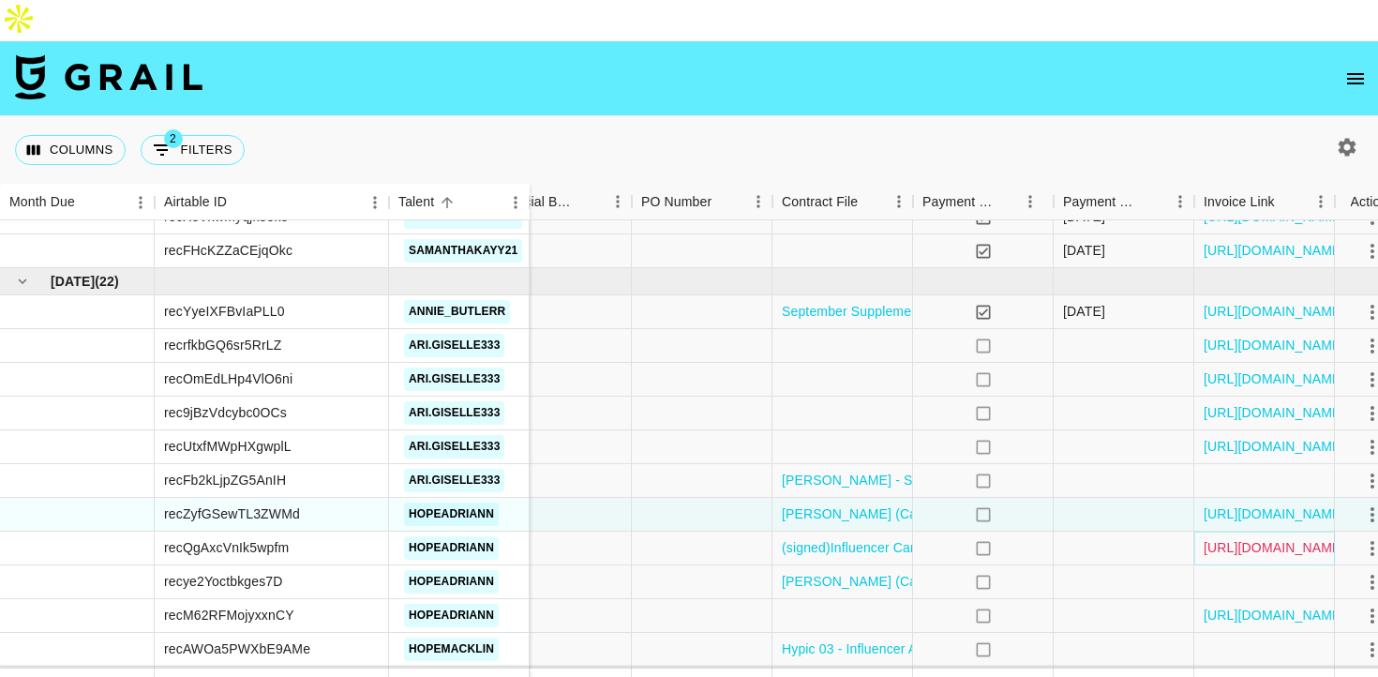
click at [1234, 538] on link "https://in.xero.com/jRmMdlZz5mqHFMw1ri9tjxmMzuLUgF4G8zlDaaUB" at bounding box center [1275, 547] width 142 height 19
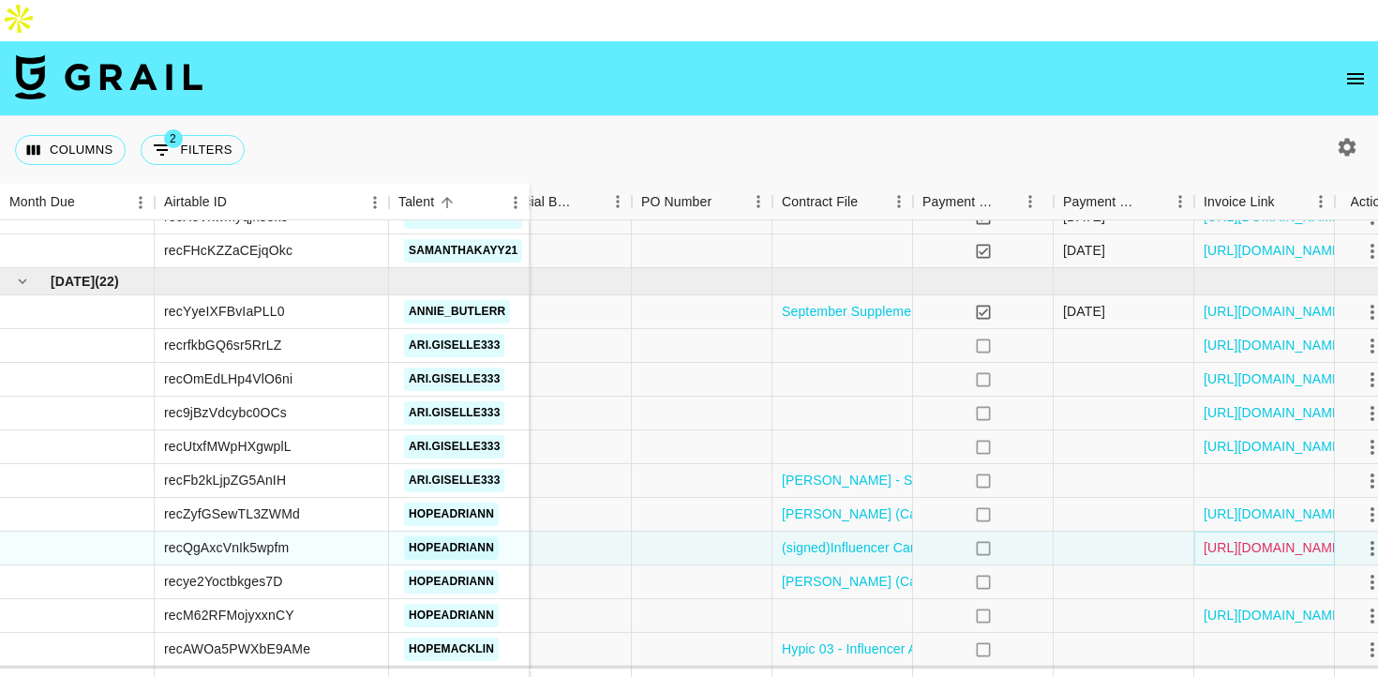
scroll to position [1766, 1234]
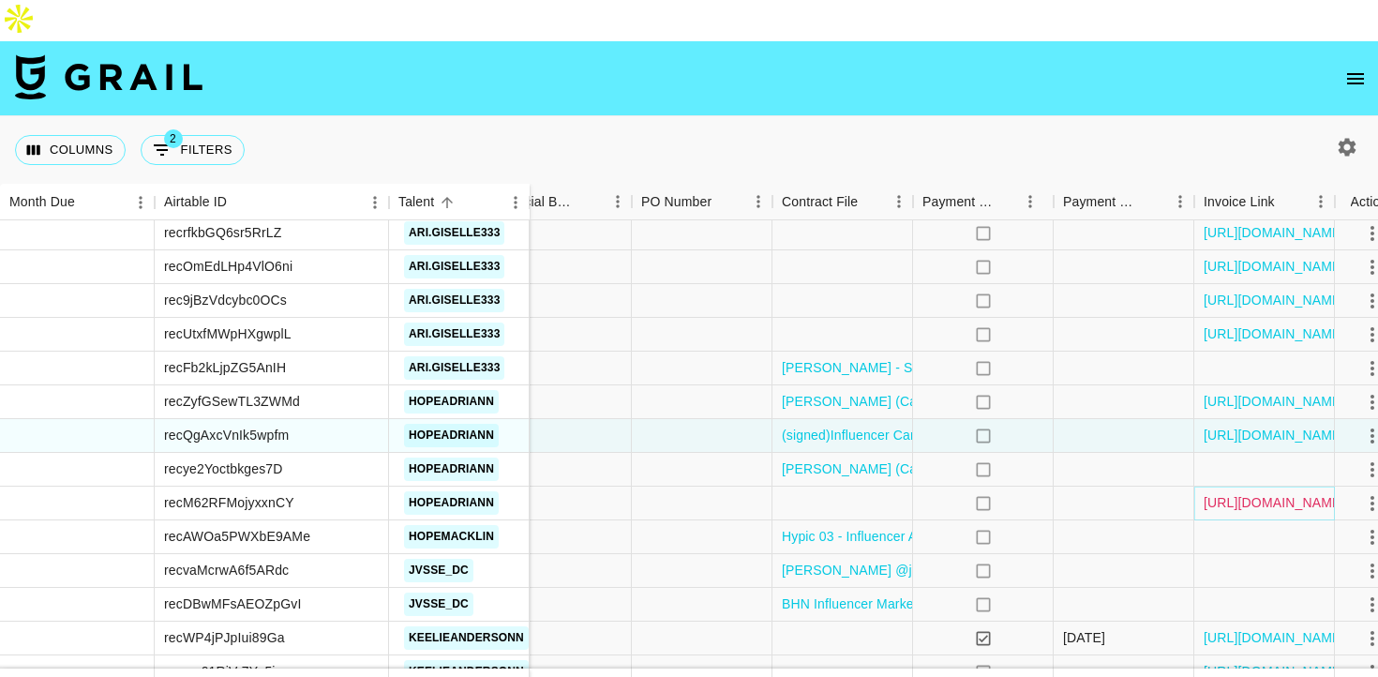
click at [1236, 493] on link "https://in.xero.com/BuYDA9sAW7EWclNGKkSyUZNebhWFSNjRChclATov" at bounding box center [1275, 502] width 142 height 19
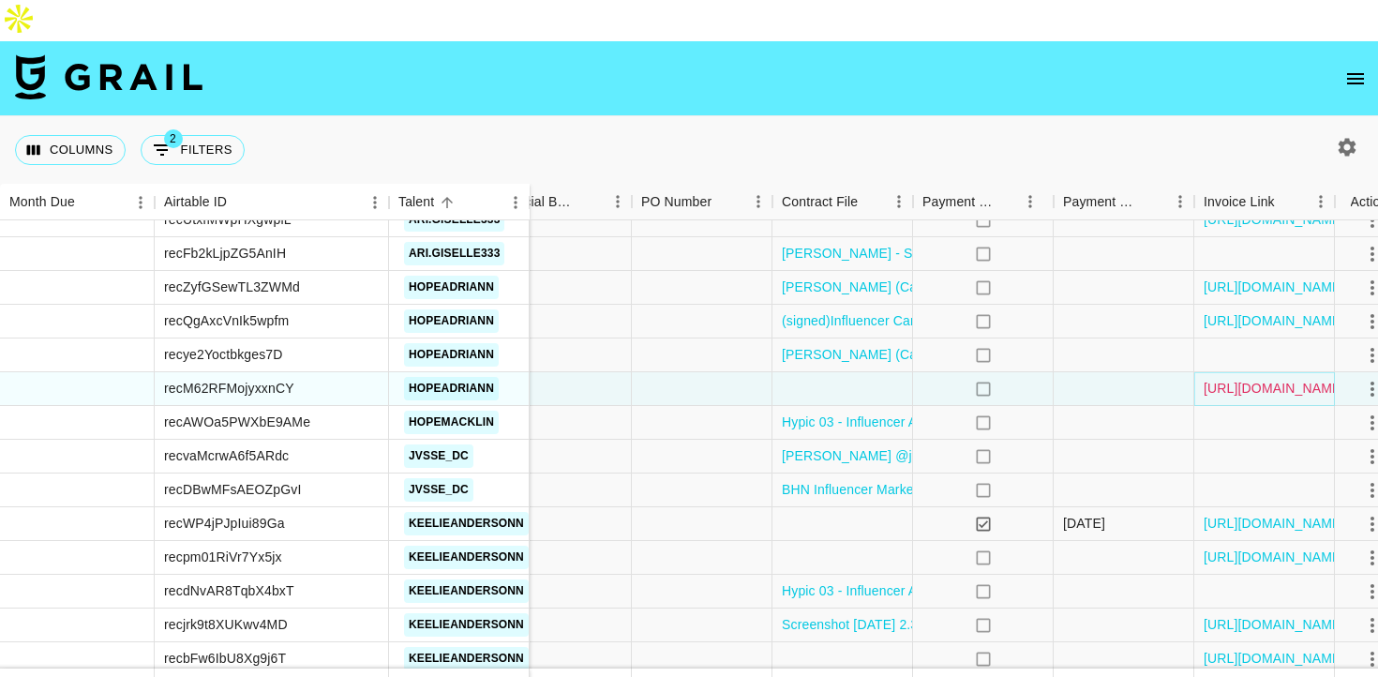
scroll to position [1883, 1234]
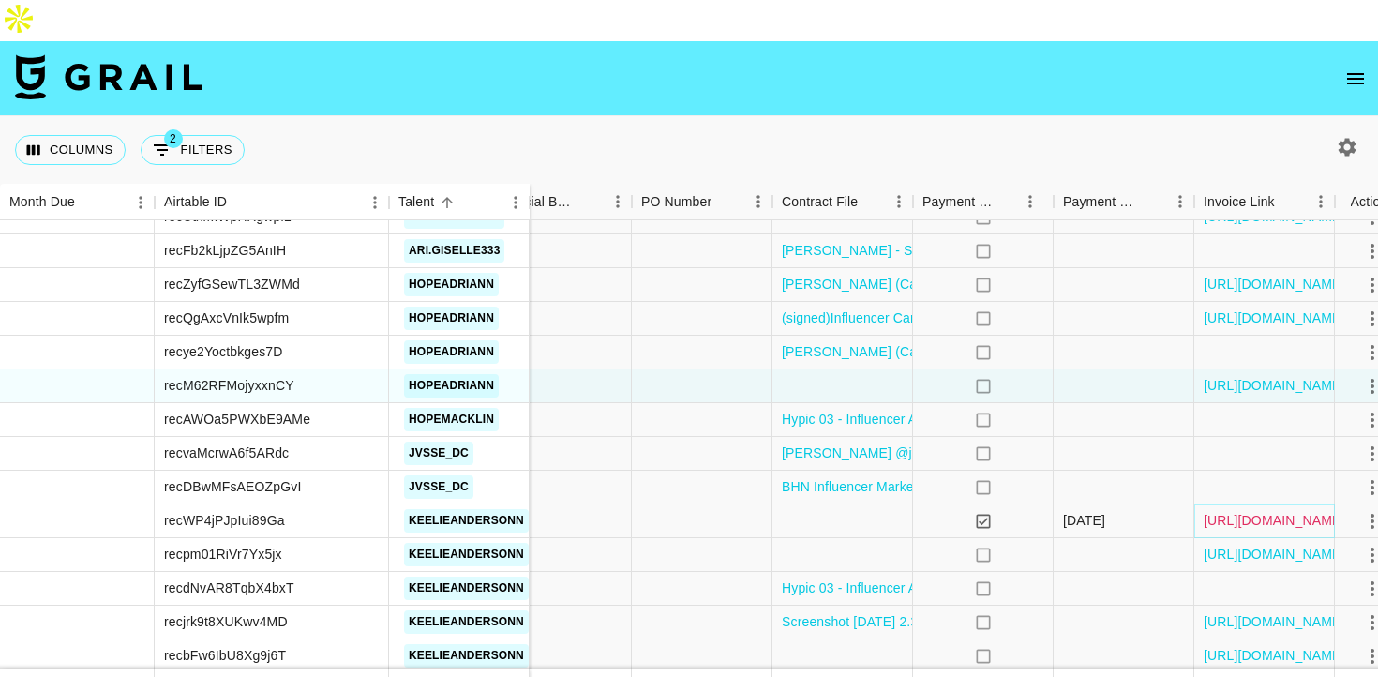
click at [1269, 511] on link "https://in.xero.com/mty3QTCDLJNzydK5vZYLoaDaKQ9fIuOfJt5hozg0" at bounding box center [1275, 520] width 142 height 19
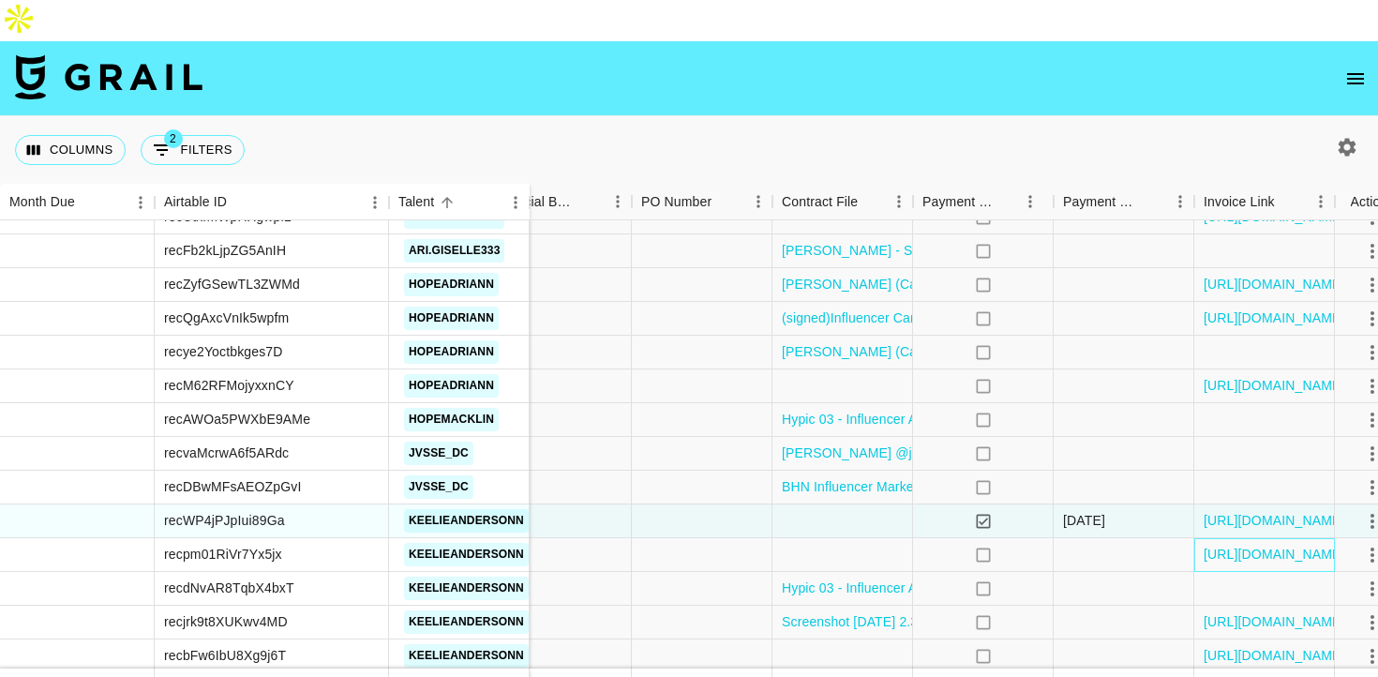
click at [1238, 538] on div "https://in.xero.com/Anr2Ik9ytEhm1DB5pgbeJPtUda9NHm8v16I1FZVi" at bounding box center [1264, 555] width 141 height 34
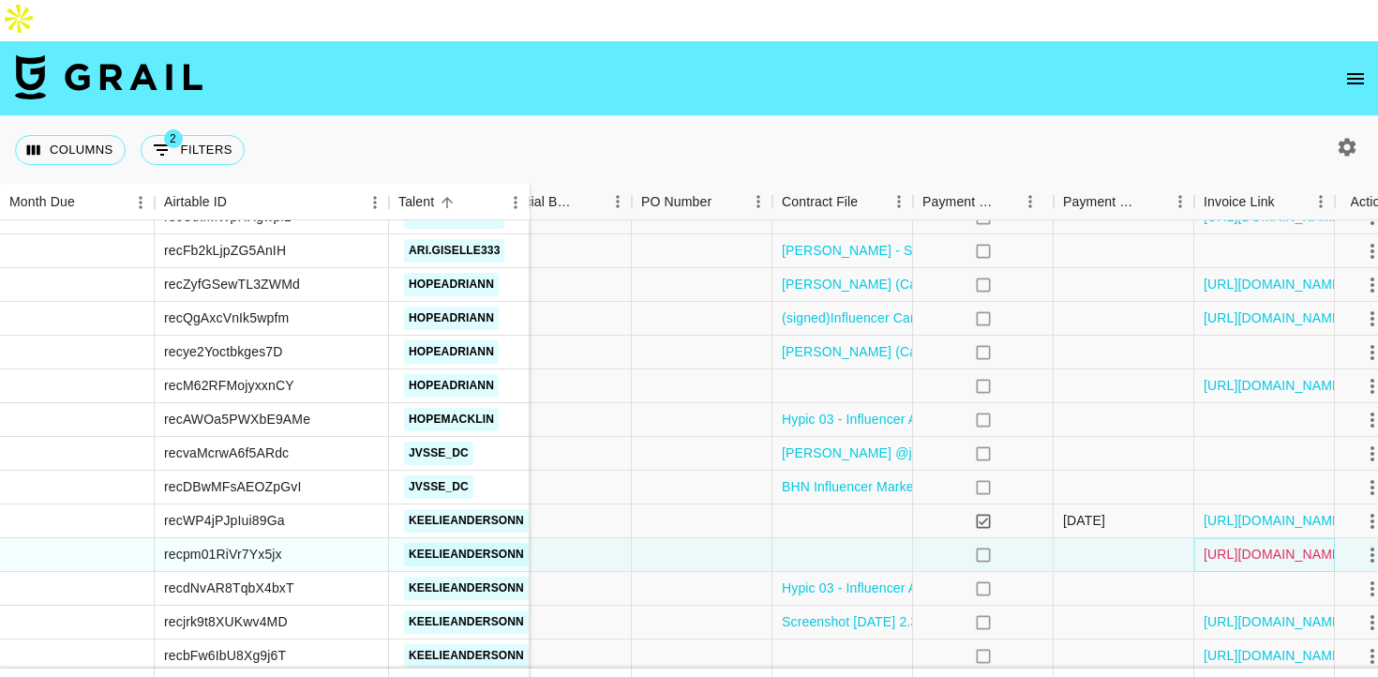
click at [1237, 545] on link "https://in.xero.com/Anr2Ik9ytEhm1DB5pgbeJPtUda9NHm8v16I1FZVi" at bounding box center [1275, 554] width 142 height 19
click at [1209, 511] on link "https://in.xero.com/mty3QTCDLJNzydK5vZYLoaDaKQ9fIuOfJt5hozg0" at bounding box center [1275, 520] width 142 height 19
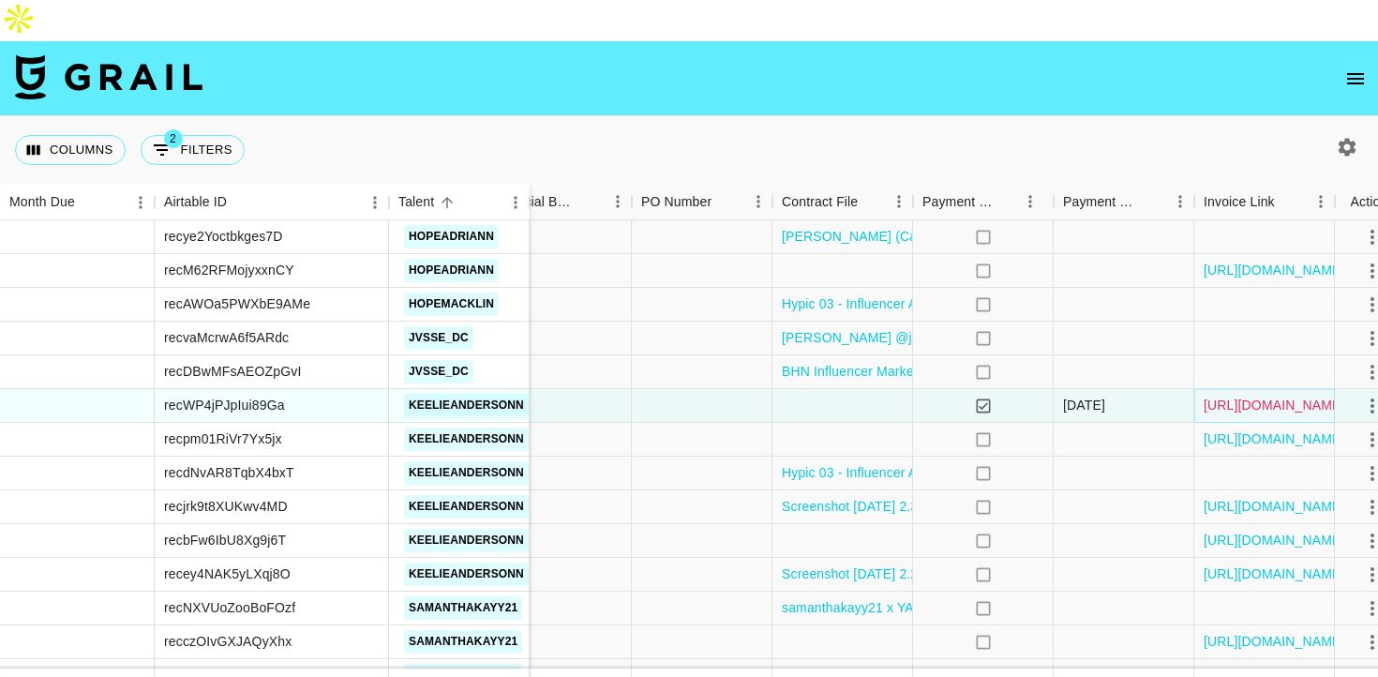
scroll to position [2001, 1234]
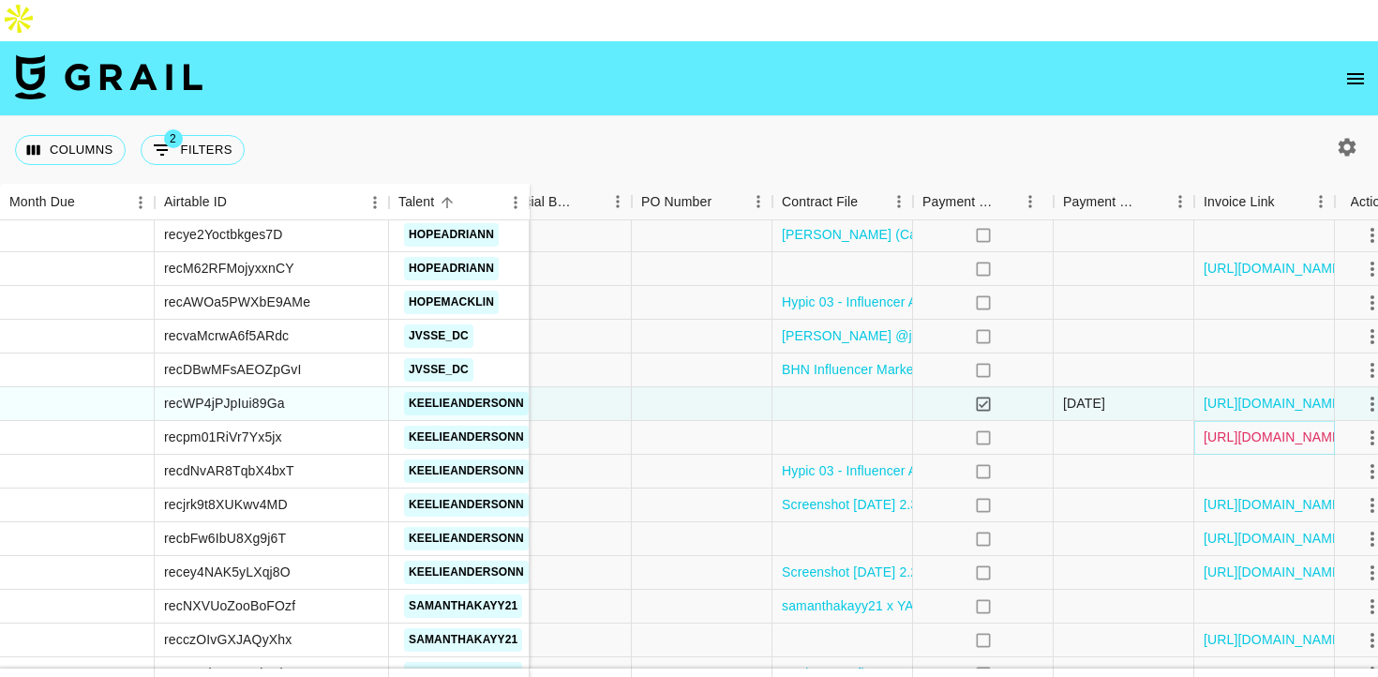
click at [1253, 428] on link "https://in.xero.com/Anr2Ik9ytEhm1DB5pgbeJPtUda9NHm8v16I1FZVi" at bounding box center [1275, 437] width 142 height 19
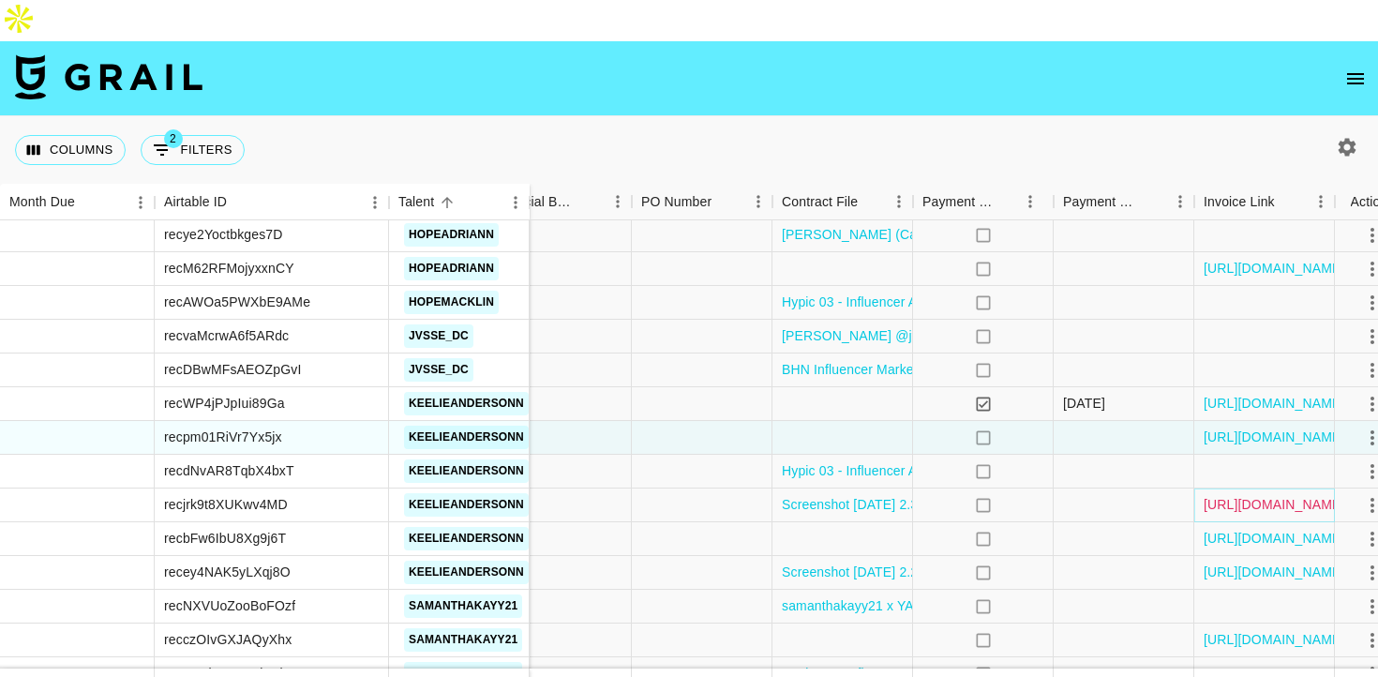
click at [1239, 495] on link "https://in.xero.com/Ls6DFabbsoVRpPQtLf8o4YkVignaF4vyD1FMVTDq" at bounding box center [1275, 504] width 142 height 19
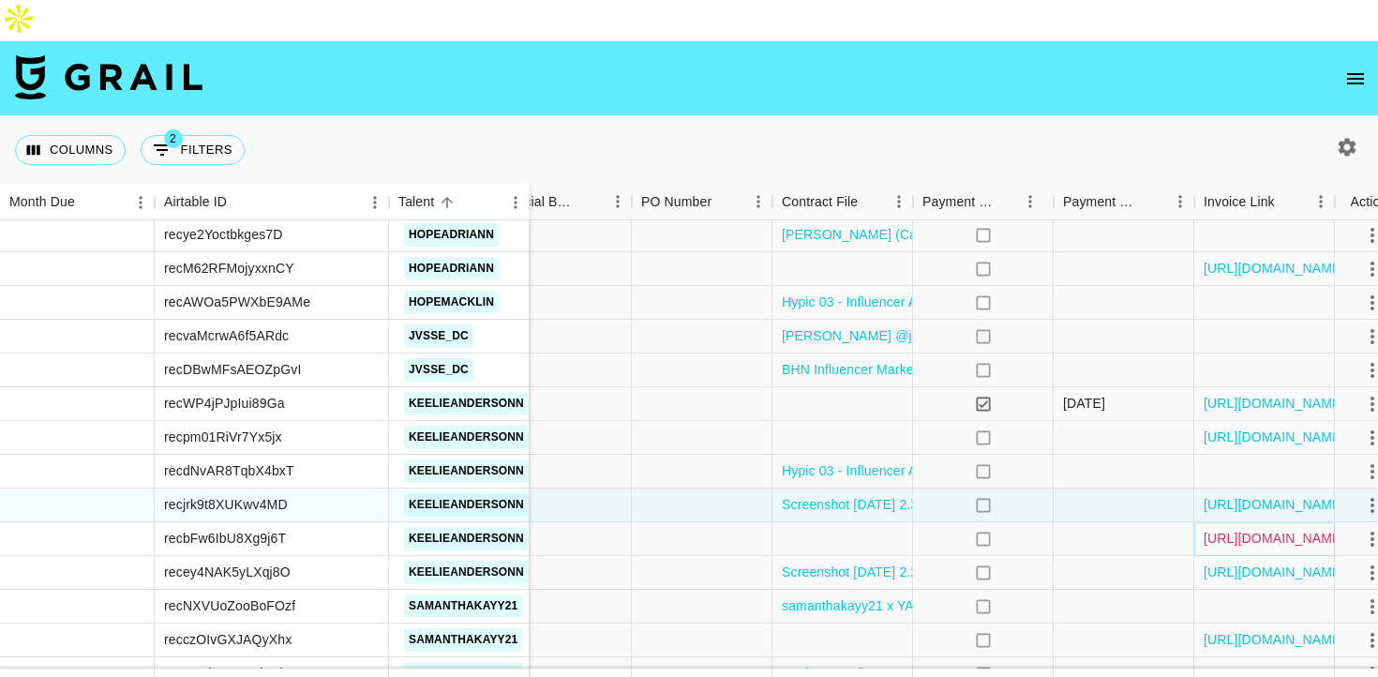
click at [1238, 529] on link "https://in.xero.com/MoqVEOA8mcu8L1S0KzIkrObHzkcz6RGfjy4Om7du" at bounding box center [1275, 538] width 142 height 19
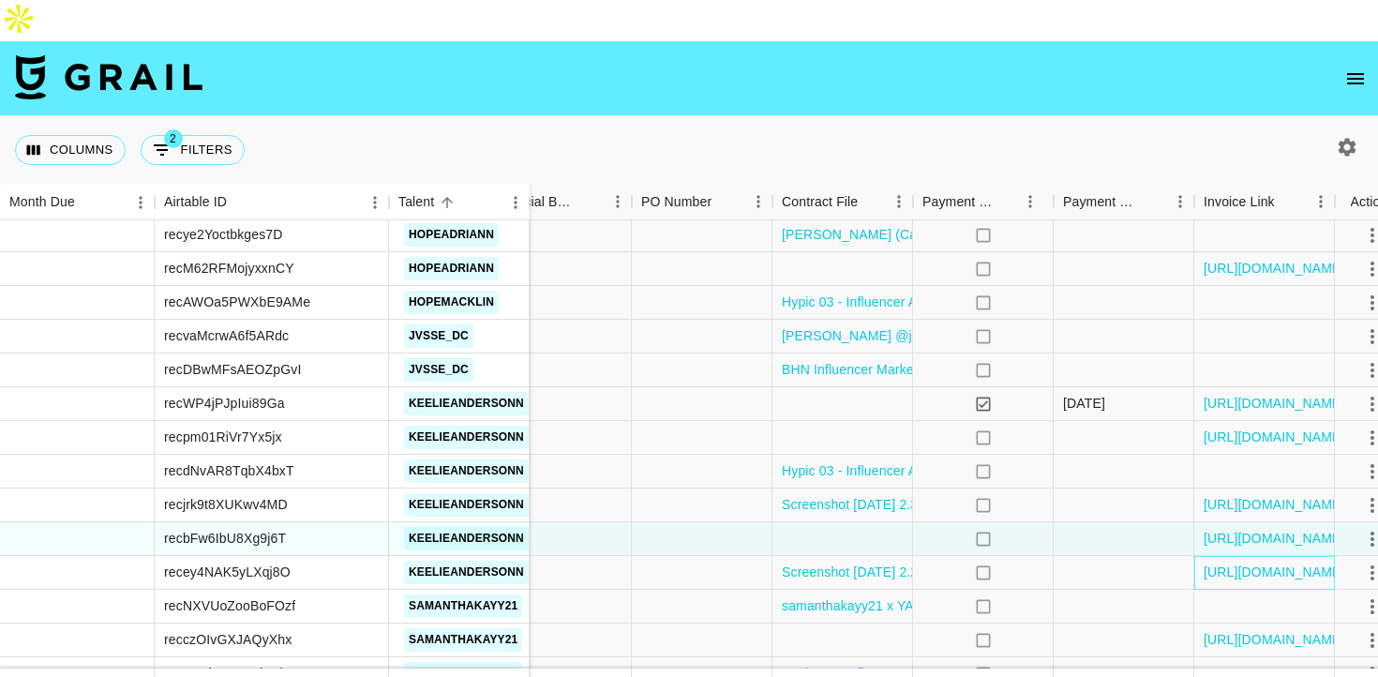
click at [1229, 556] on div "https://in.xero.com/VDkfrsDaawXHDCTi0xQdgRgEEZMneTlDHIgt4ZxI" at bounding box center [1264, 573] width 141 height 34
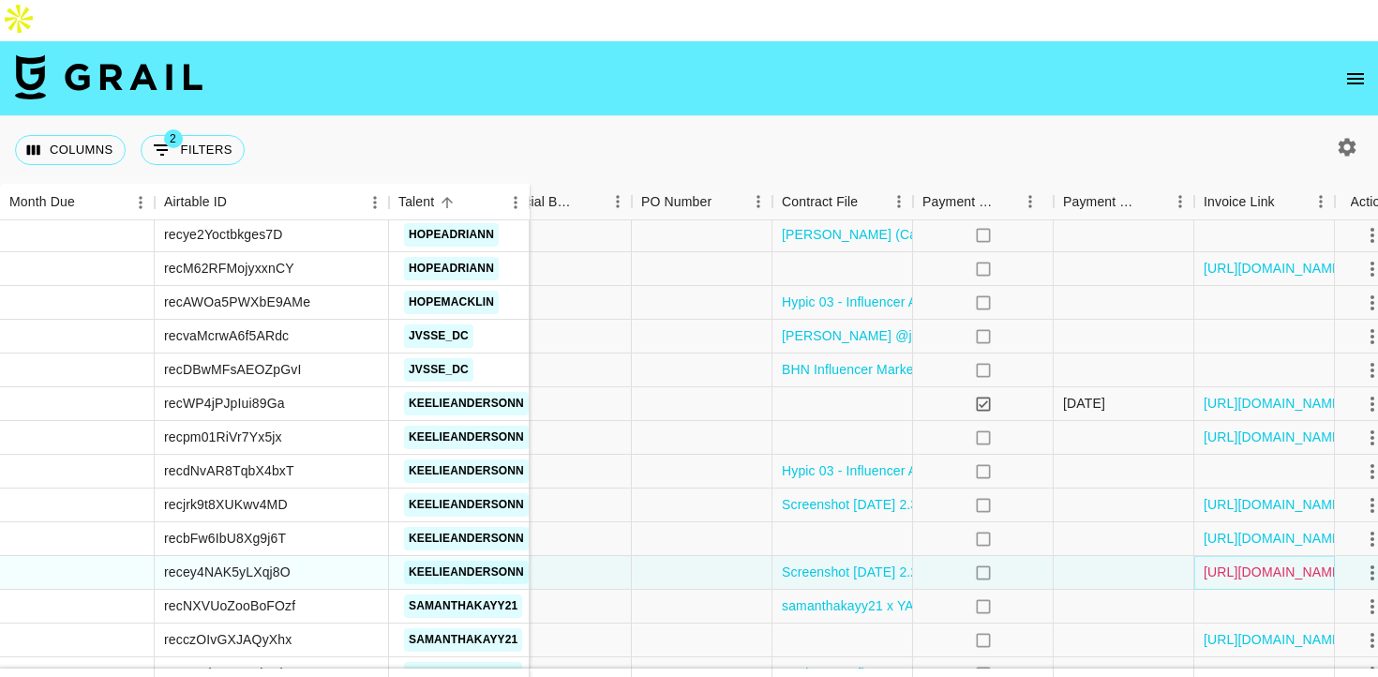
click at [1229, 563] on link "https://in.xero.com/VDkfrsDaawXHDCTi0xQdgRgEEZMneTlDHIgt4ZxI" at bounding box center [1275, 572] width 142 height 19
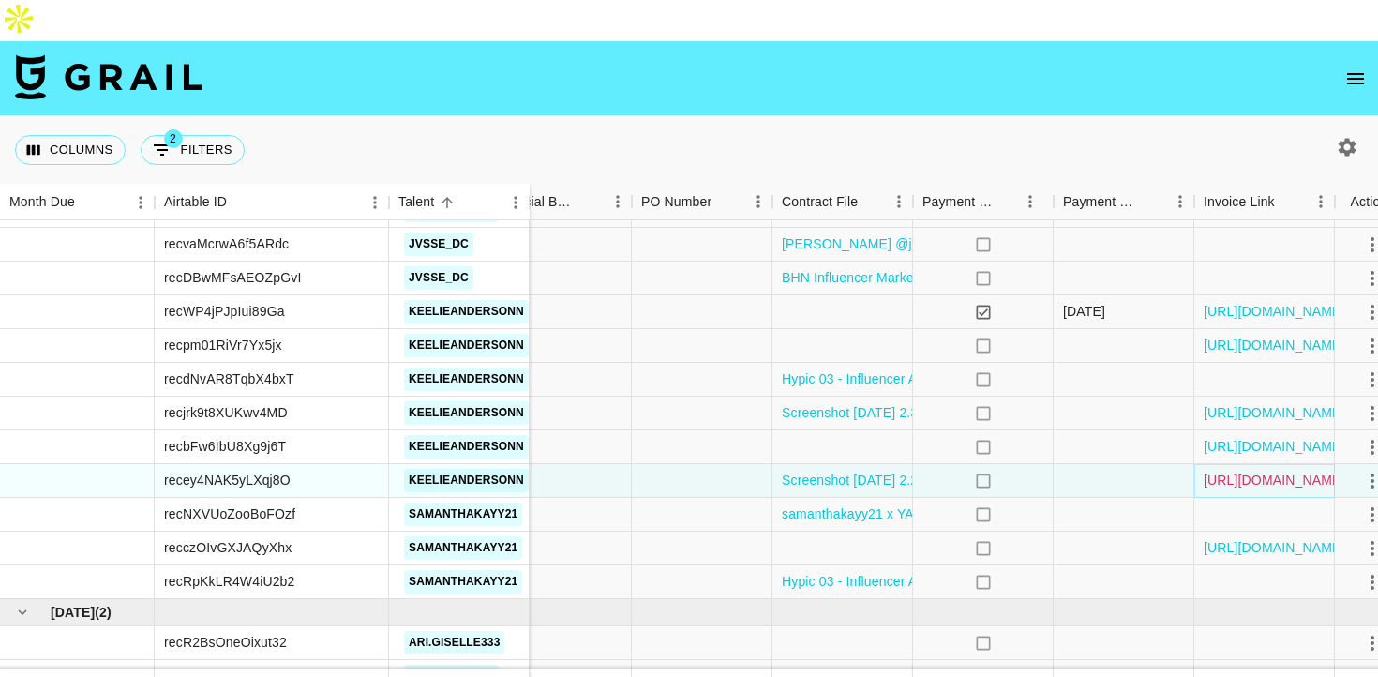
scroll to position [2093, 1234]
click at [1210, 436] on link "https://in.xero.com/MoqVEOA8mcu8L1S0KzIkrObHzkcz6RGfjy4Om7du" at bounding box center [1275, 445] width 142 height 19
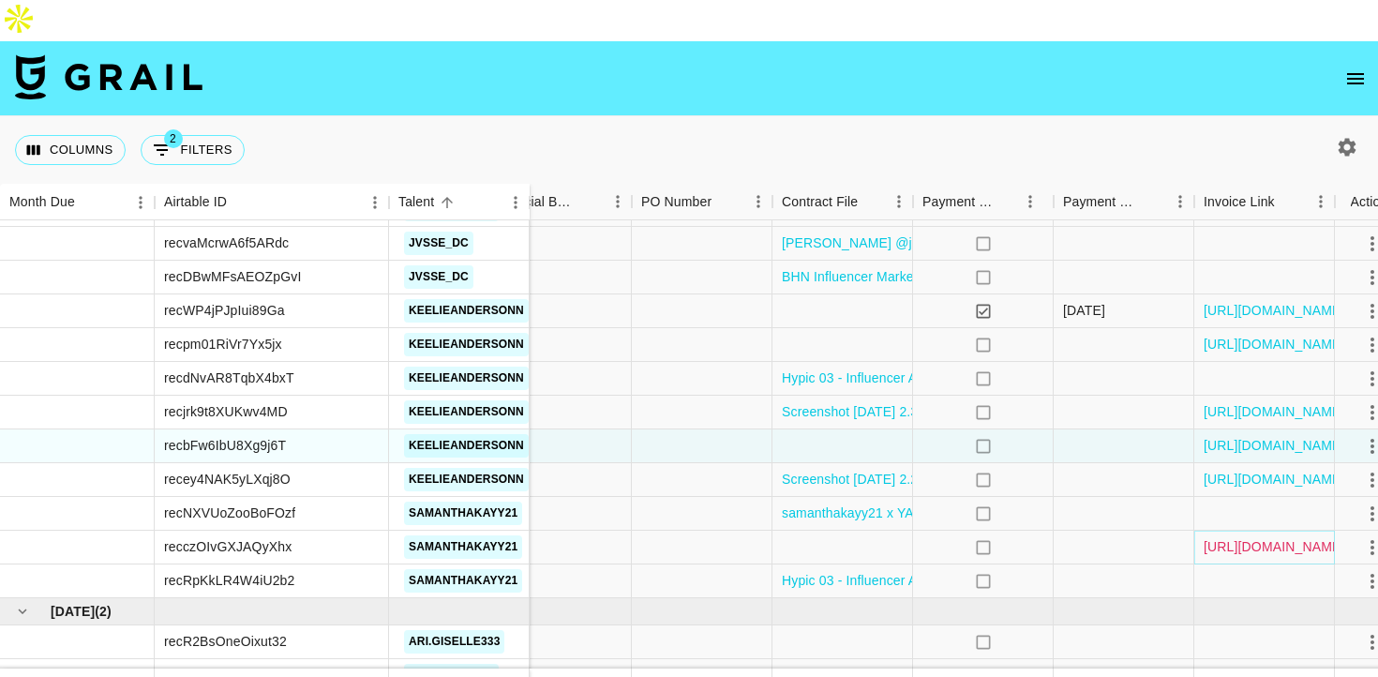
click at [1251, 537] on link "https://in.xero.com/kNoTb7Z0TdF6QQMAj12aX7Tdd2NPIAB5SRZVIip9" at bounding box center [1275, 546] width 142 height 19
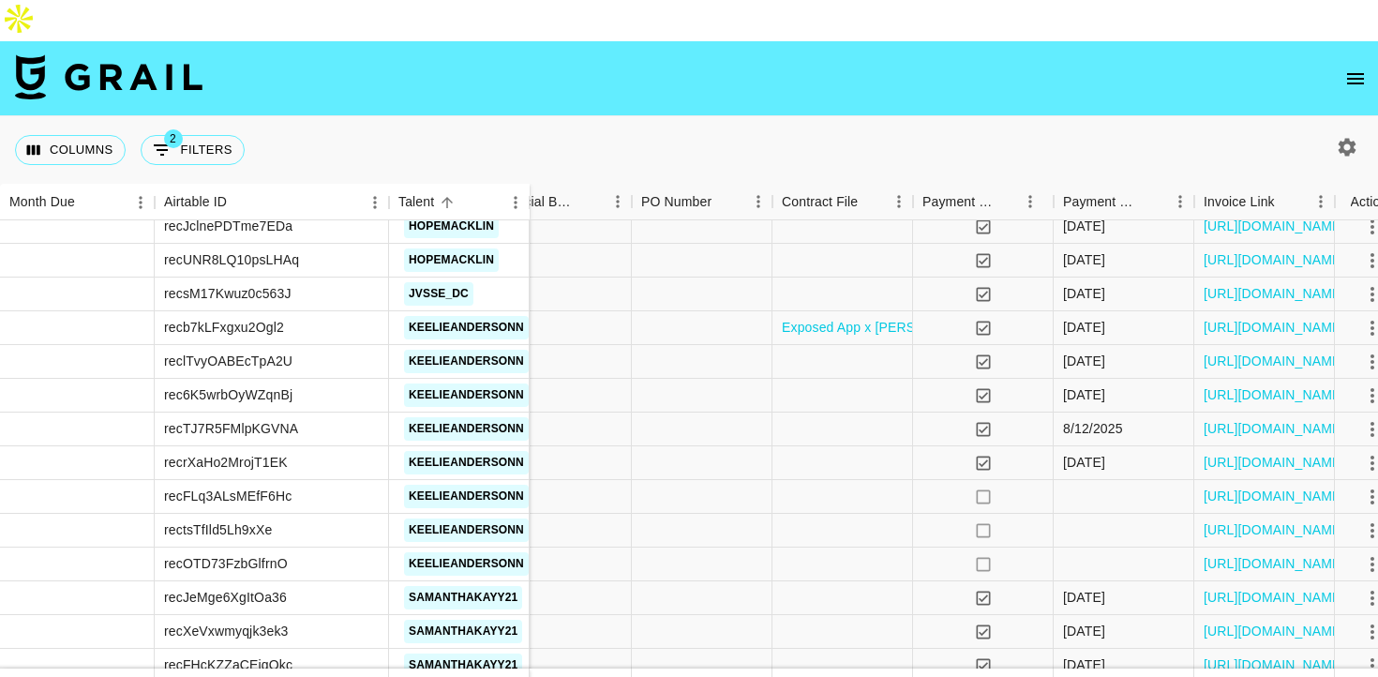
scroll to position [1240, 1234]
click at [1268, 486] on link "https://in.xero.com/oqH3w58EpzHihvMeS5kgE5QqszpIjJWjhqK8ZNDJ" at bounding box center [1275, 495] width 142 height 19
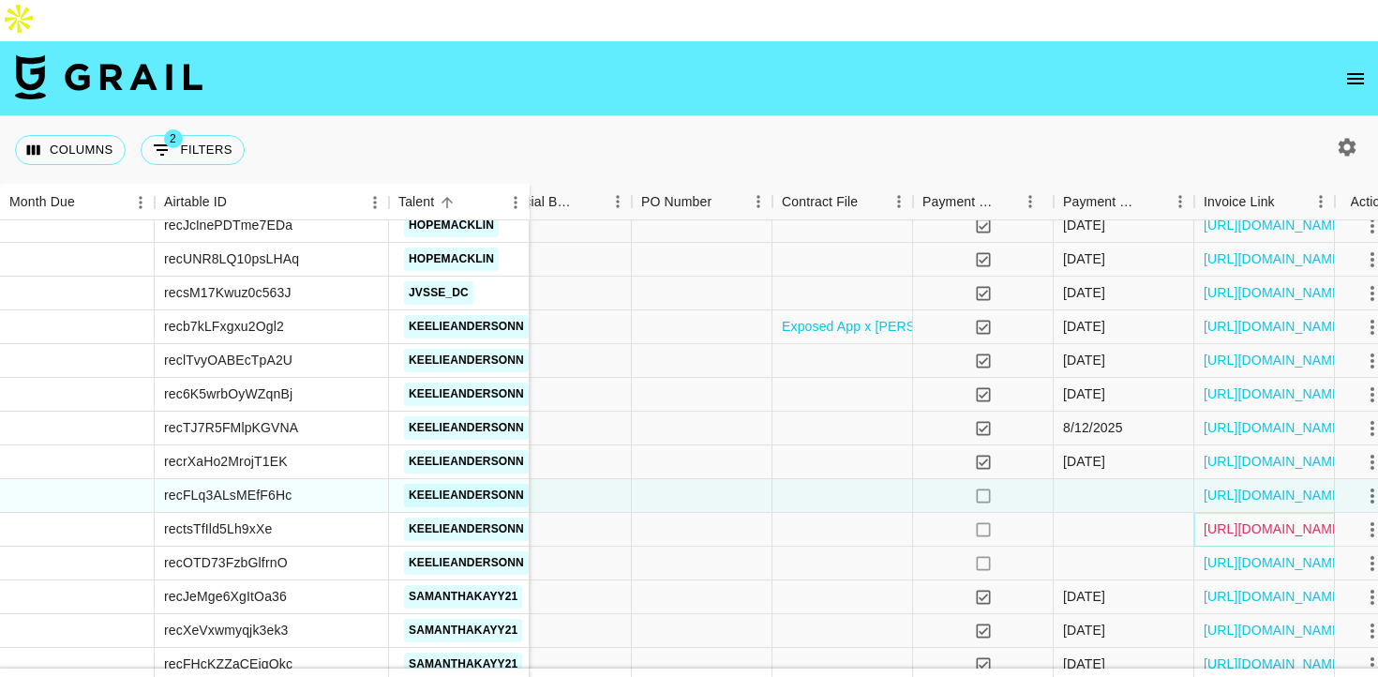
click at [1222, 519] on link "https://in.xero.com/PIjBQKOAFhUYeFihOjzeglrSmcQ5O5kRTwbfj0YU" at bounding box center [1275, 528] width 142 height 19
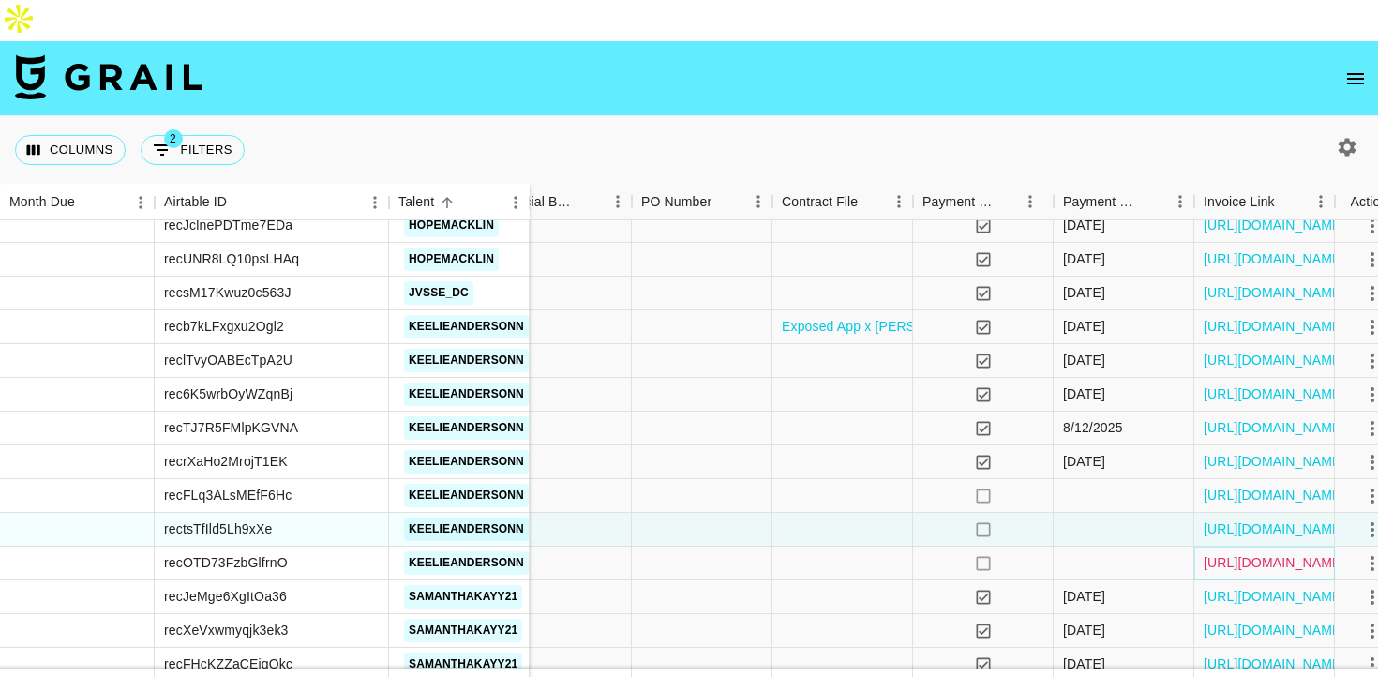
click at [1228, 553] on link "https://in.xero.com/T7lGJ5EVKGeZt4LgfCb4LoG6D0jG2826lUZ2Fw2C" at bounding box center [1275, 562] width 142 height 19
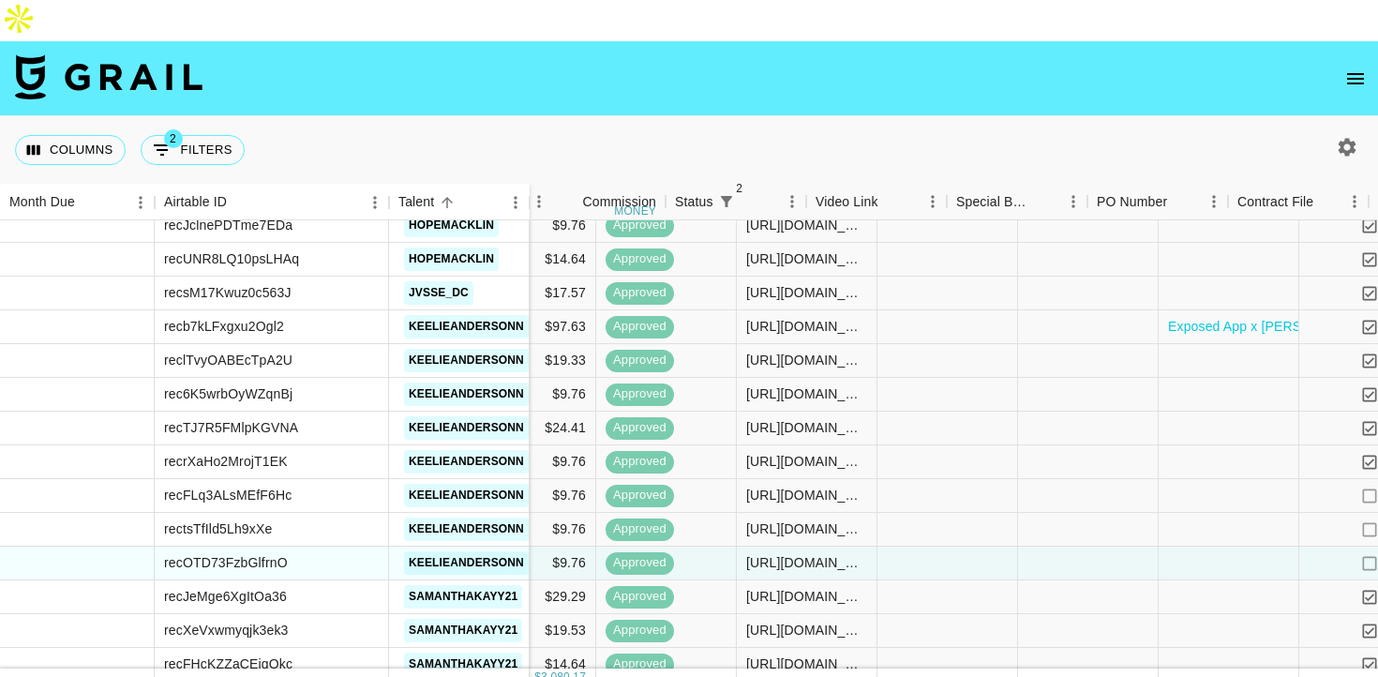
scroll to position [1240, 1266]
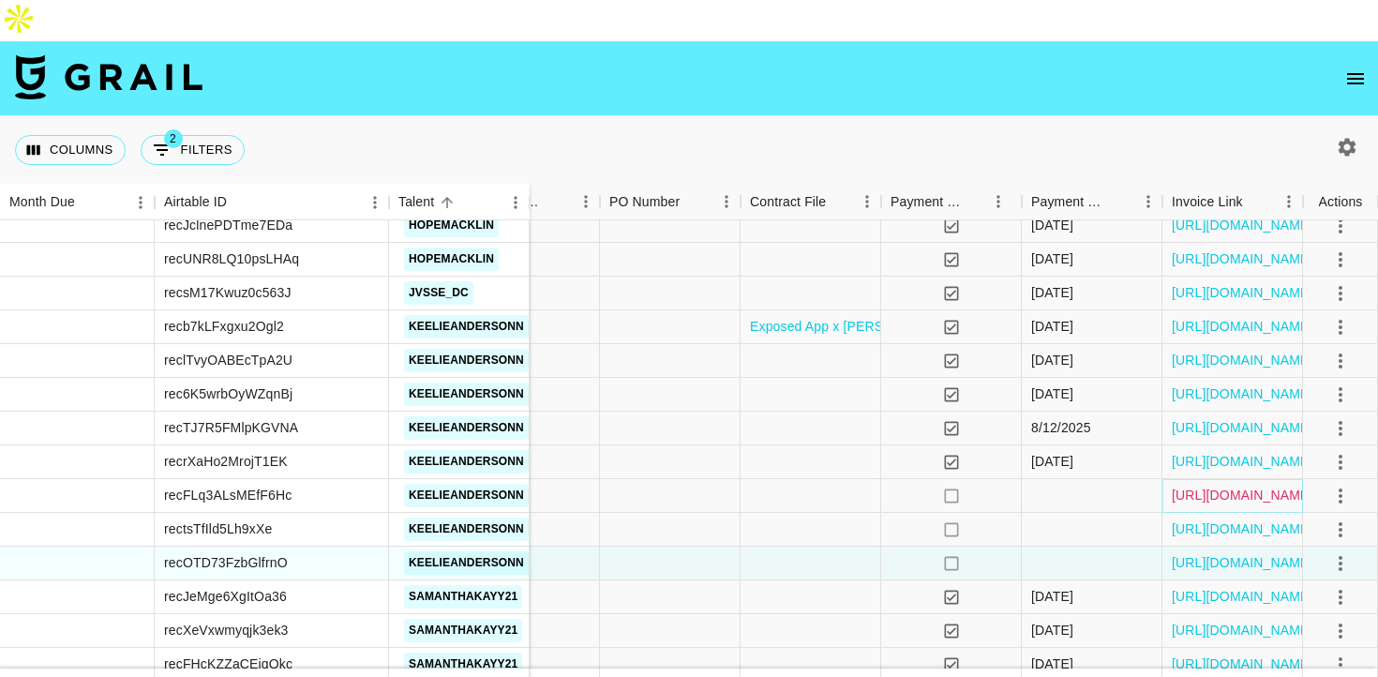
click at [1219, 486] on link "https://in.xero.com/oqH3w58EpzHihvMeS5kgE5QqszpIjJWjhqK8ZNDJ" at bounding box center [1243, 495] width 142 height 19
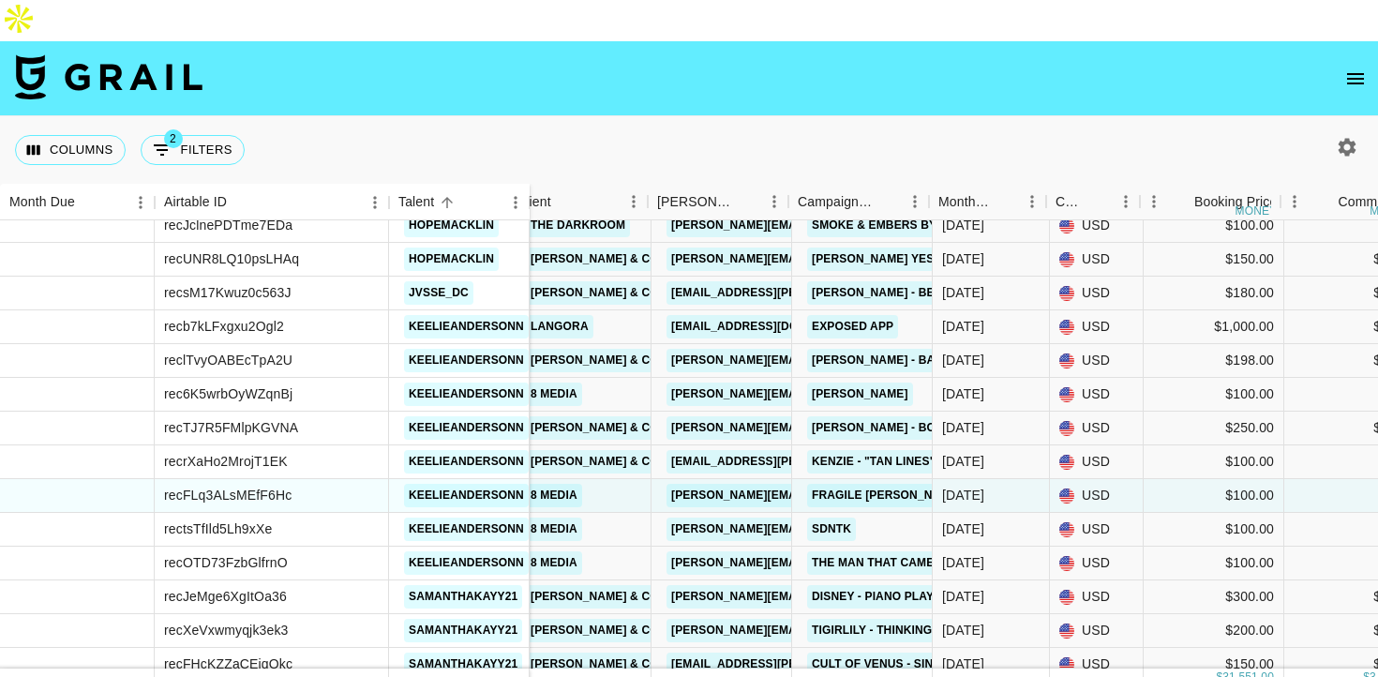
scroll to position [1240, 29]
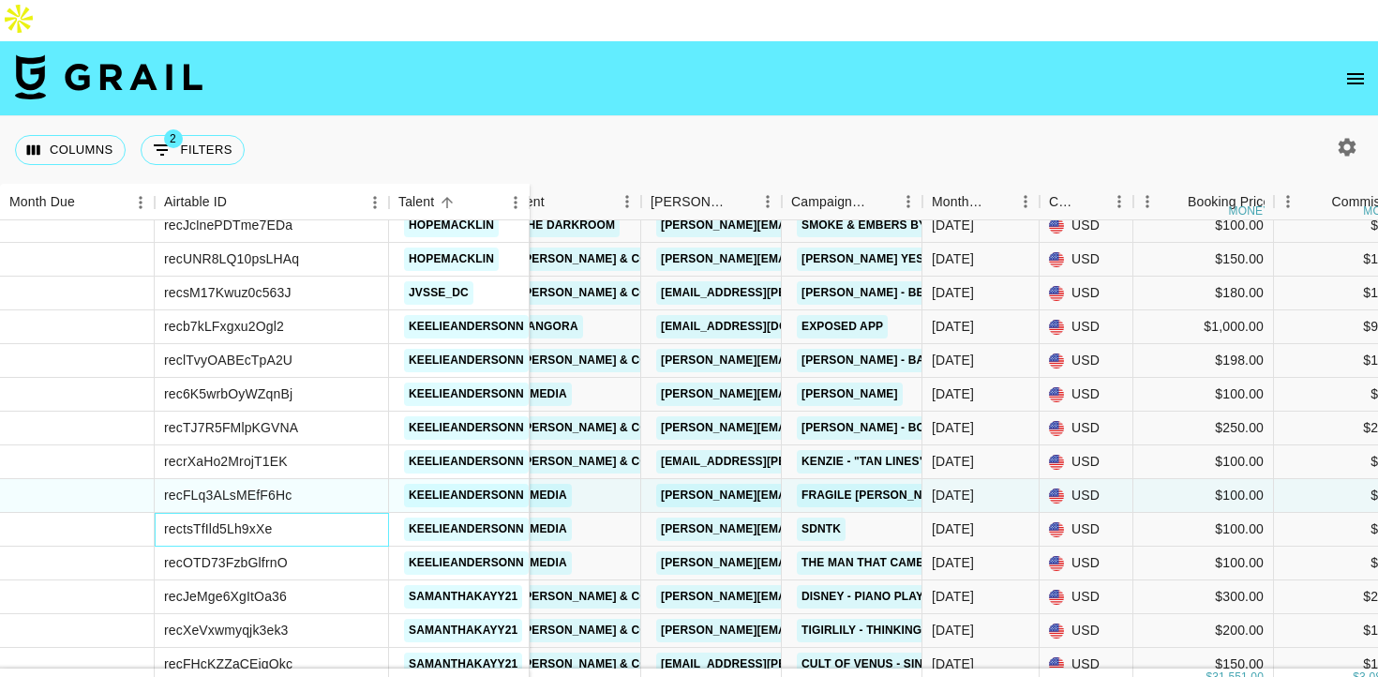
click at [273, 513] on div "rectsTfIld5Lh9xXe" at bounding box center [272, 530] width 234 height 34
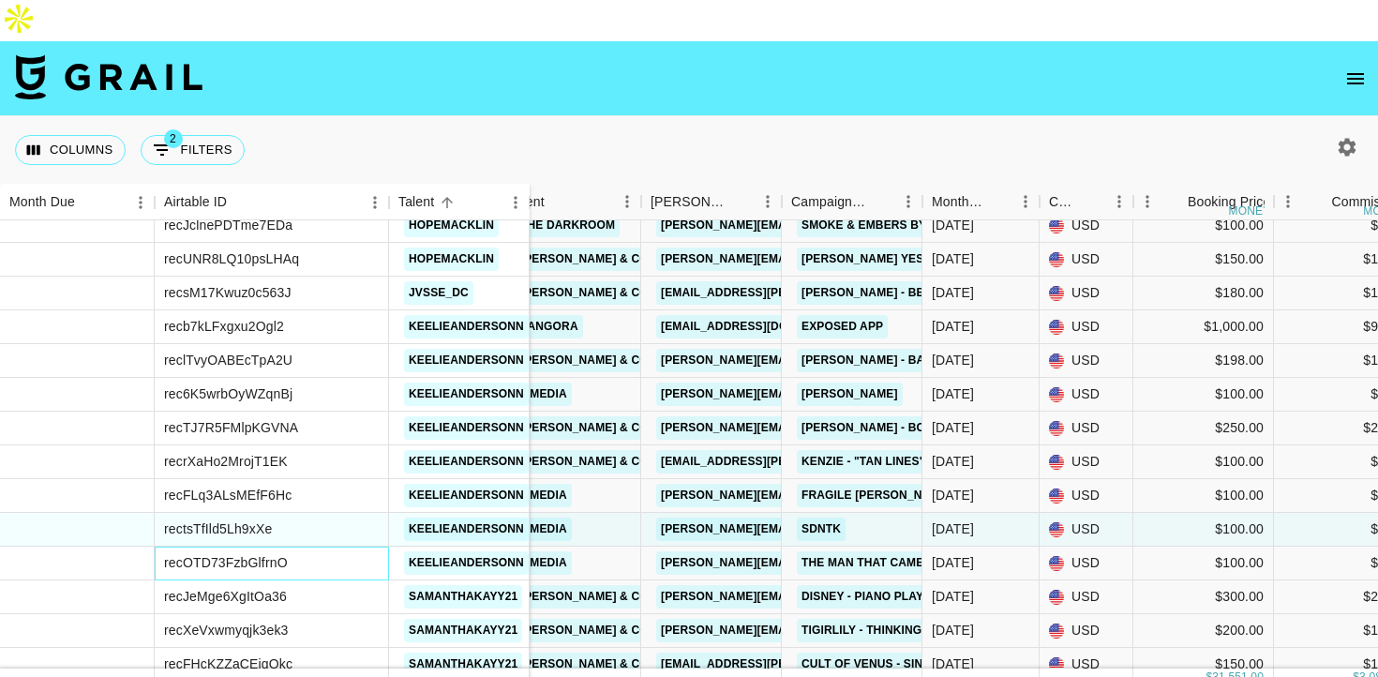
click at [317, 547] on div "recOTD73FzbGlfrnO" at bounding box center [272, 564] width 234 height 34
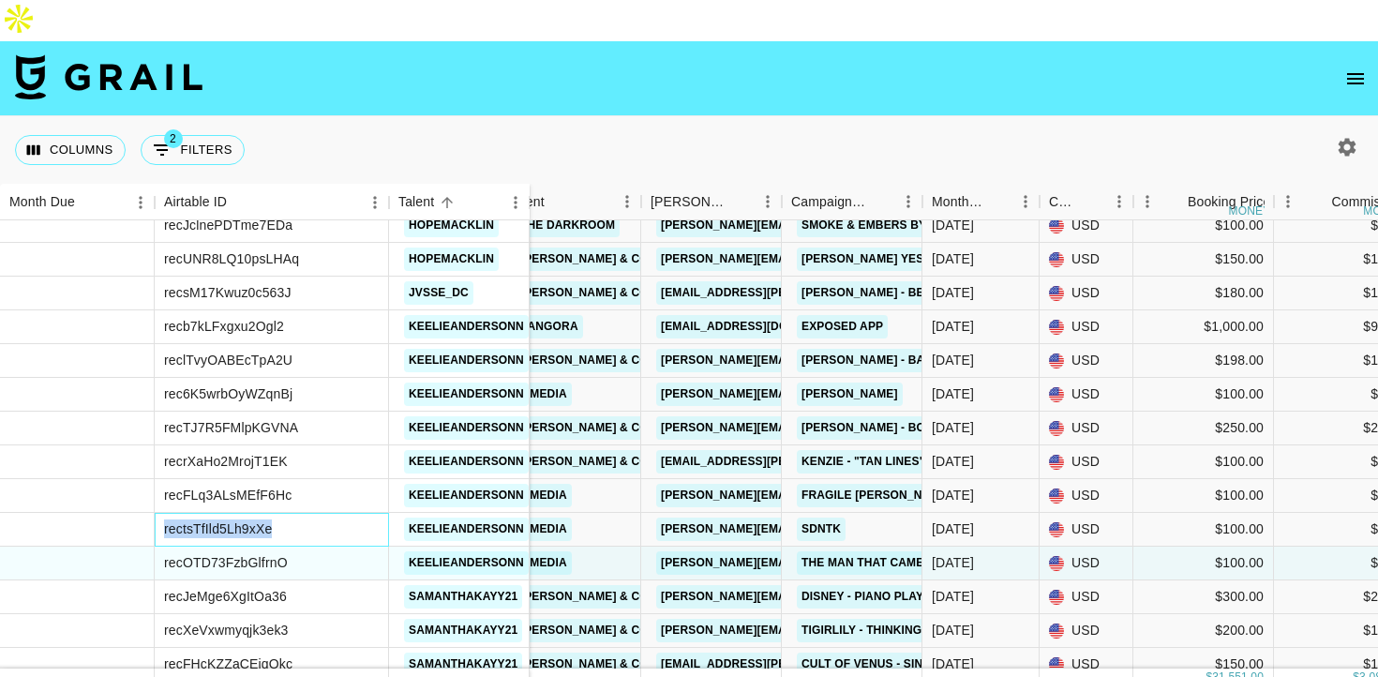
drag, startPoint x: 279, startPoint y: 491, endPoint x: 164, endPoint y: 494, distance: 115.3
click at [164, 513] on div "rectsTfIld5Lh9xXe" at bounding box center [272, 530] width 234 height 34
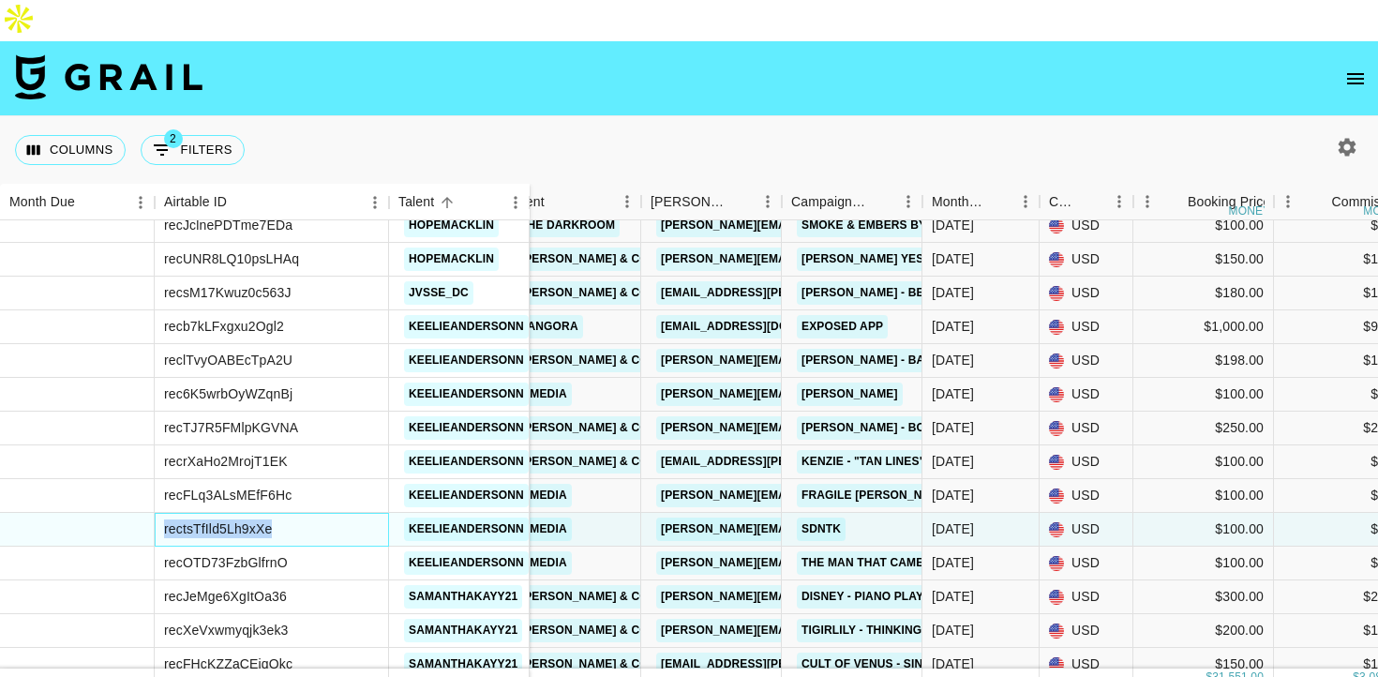
copy div "rectsTfIld5Lh9xXe"
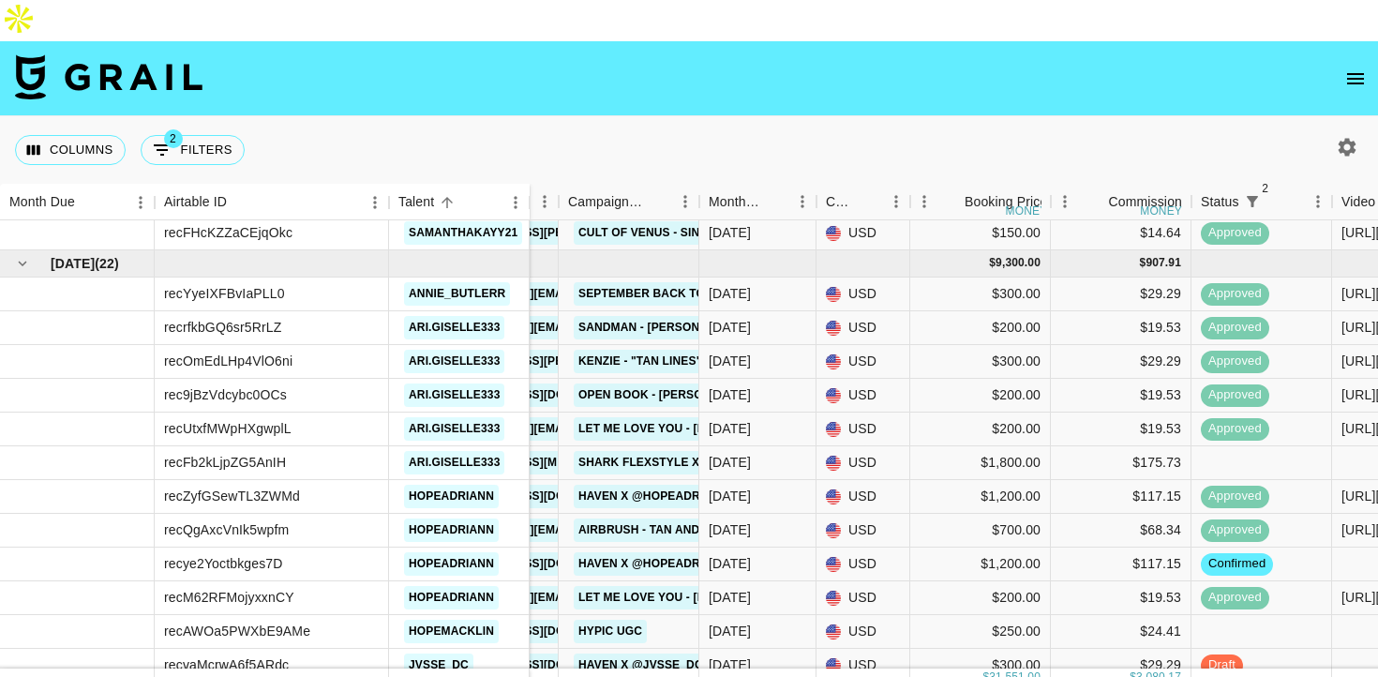
scroll to position [1672, 0]
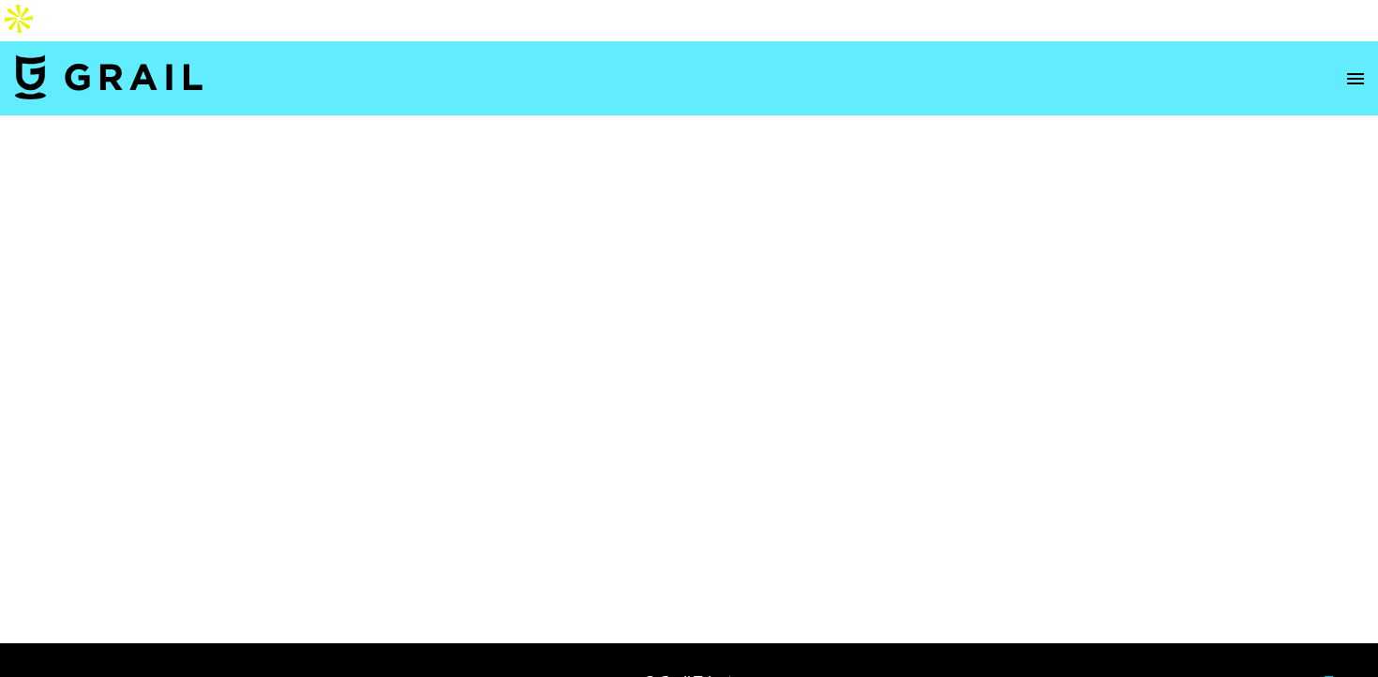
select select "Brand"
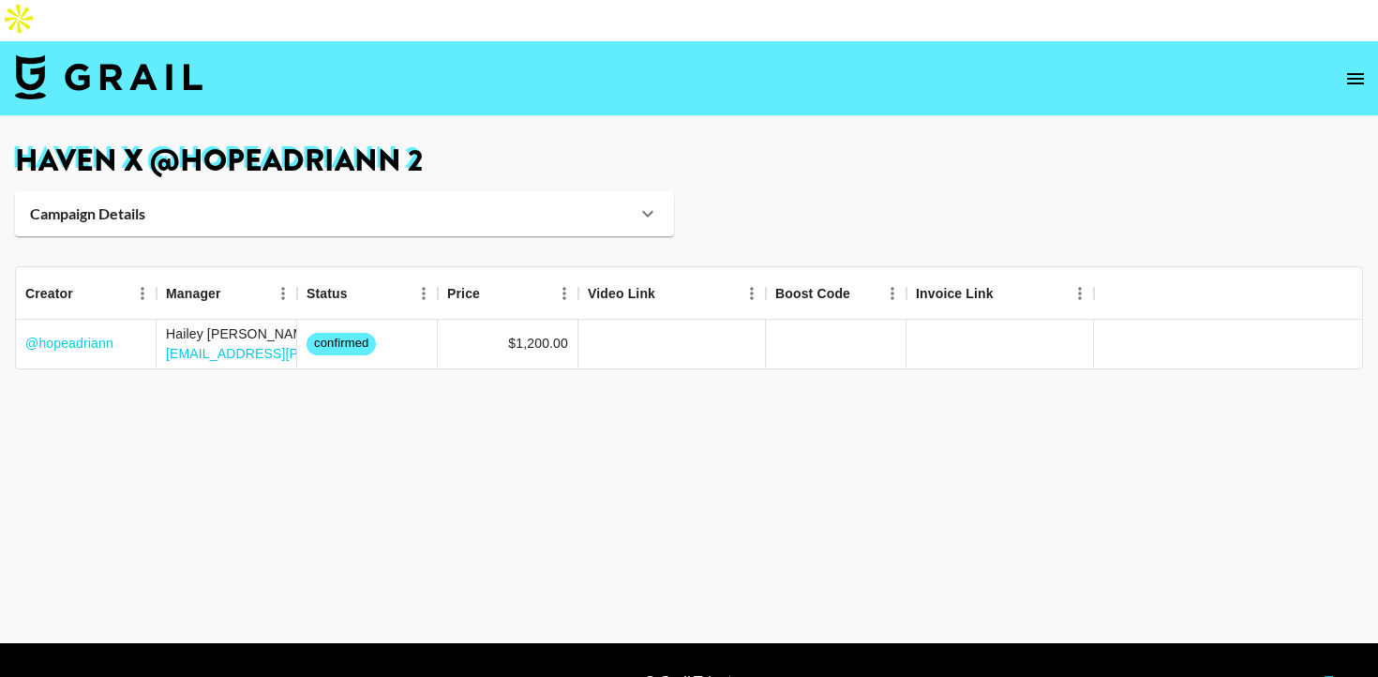
click at [646, 211] on icon at bounding box center [647, 214] width 11 height 7
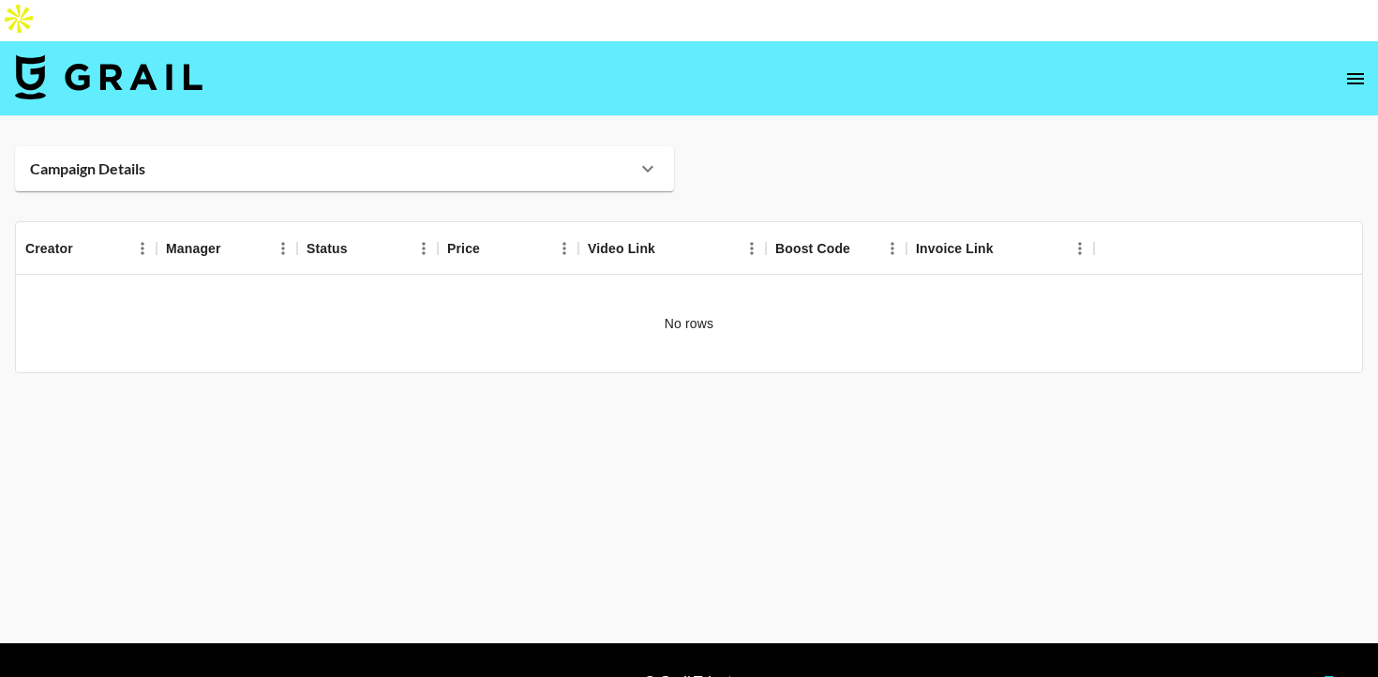
click at [648, 146] on div "Campaign Details" at bounding box center [344, 168] width 659 height 45
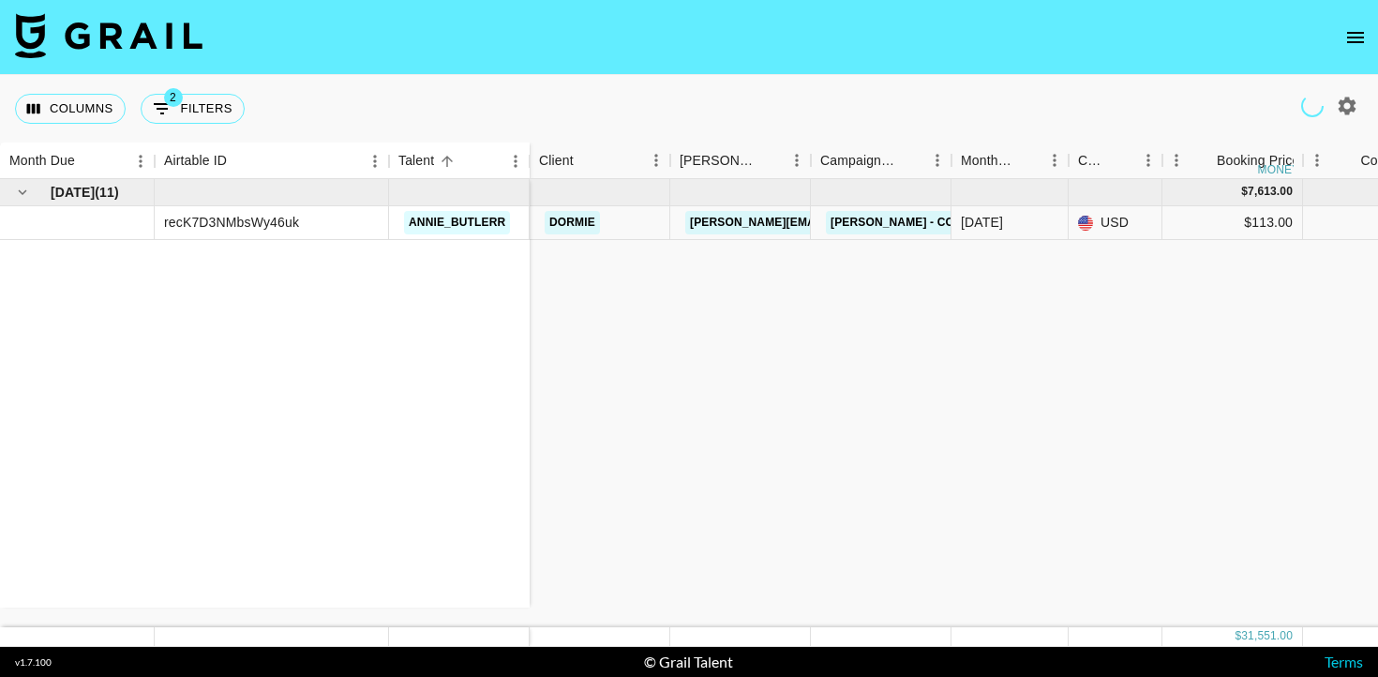
click at [1359, 31] on icon "open drawer" at bounding box center [1355, 37] width 23 height 23
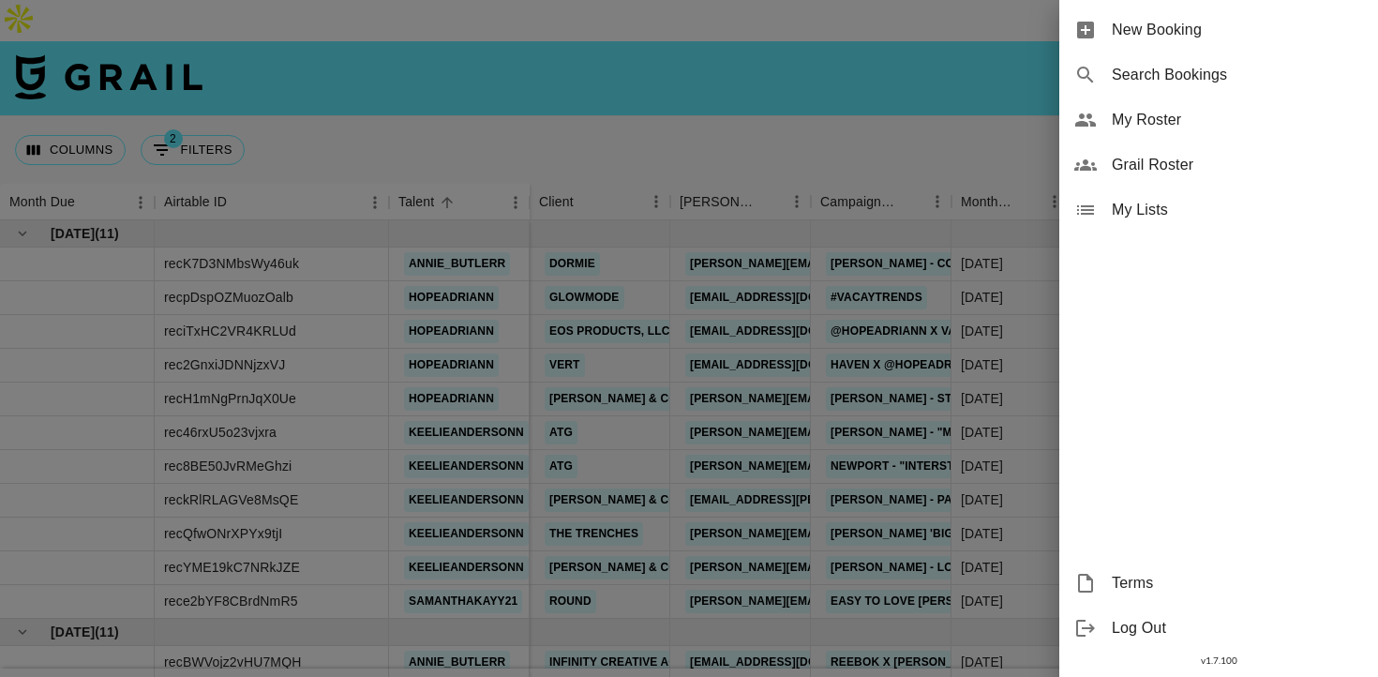
click at [1196, 126] on span "My Roster" at bounding box center [1237, 120] width 251 height 23
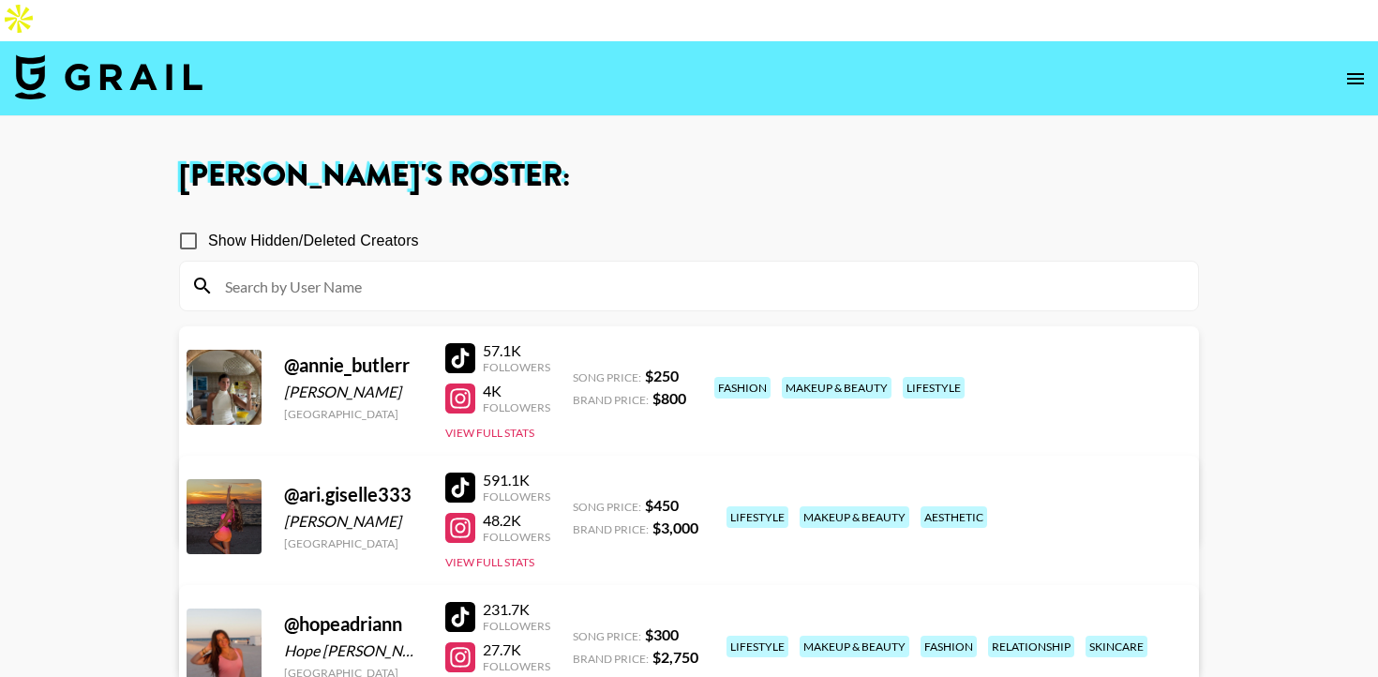
click at [460, 602] on div at bounding box center [460, 617] width 30 height 30
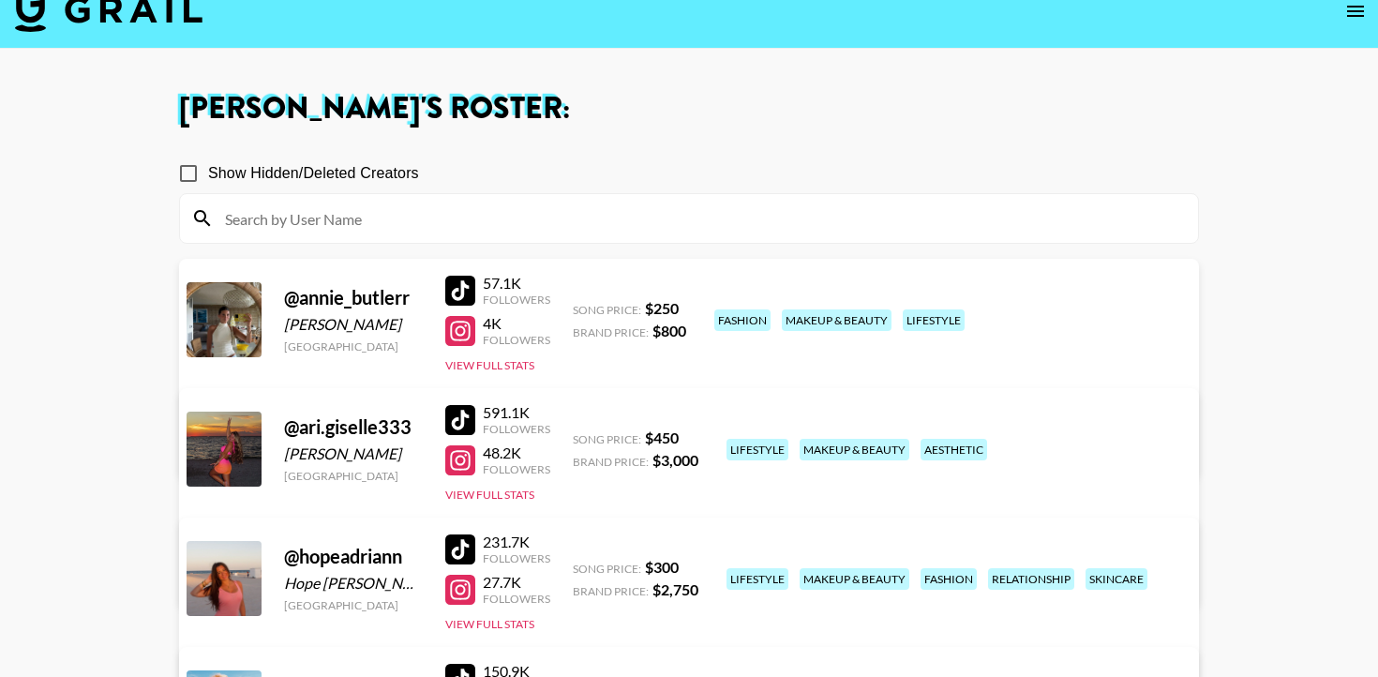
scroll to position [72, 0]
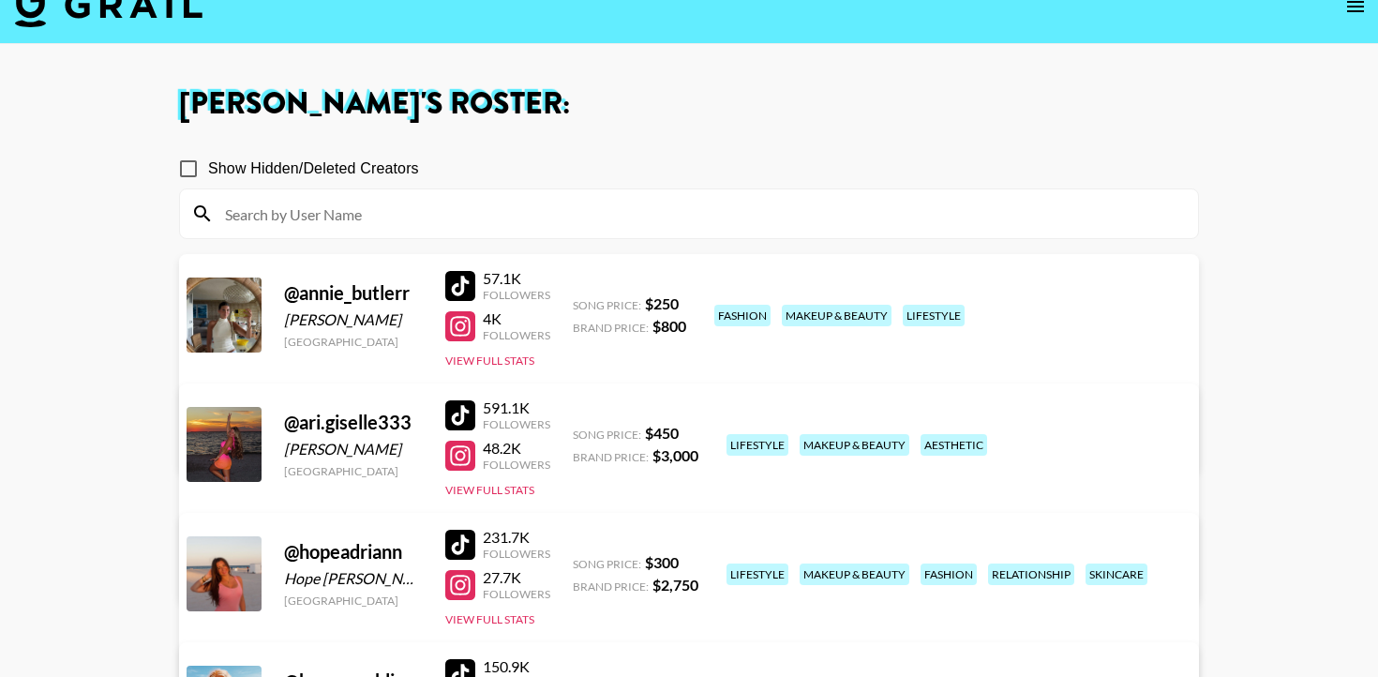
click at [465, 570] on div at bounding box center [460, 585] width 30 height 30
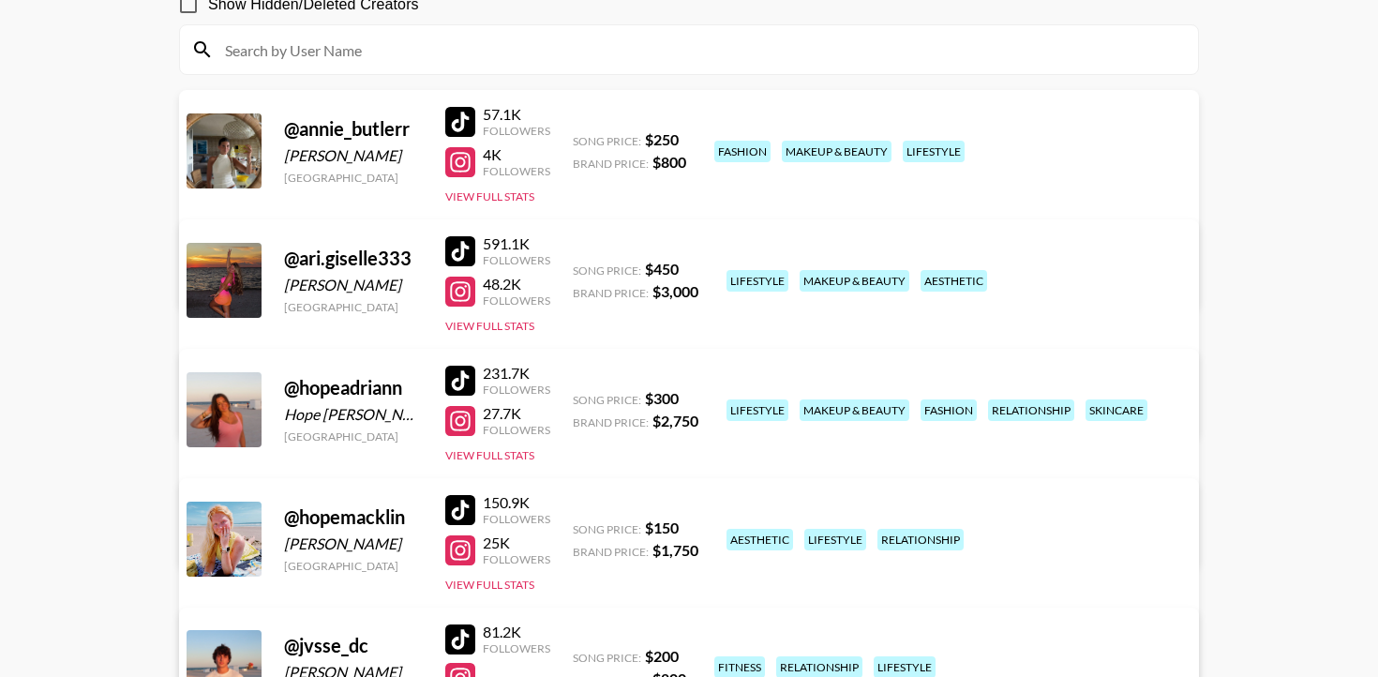
scroll to position [68, 0]
